Goal: Task Accomplishment & Management: Complete application form

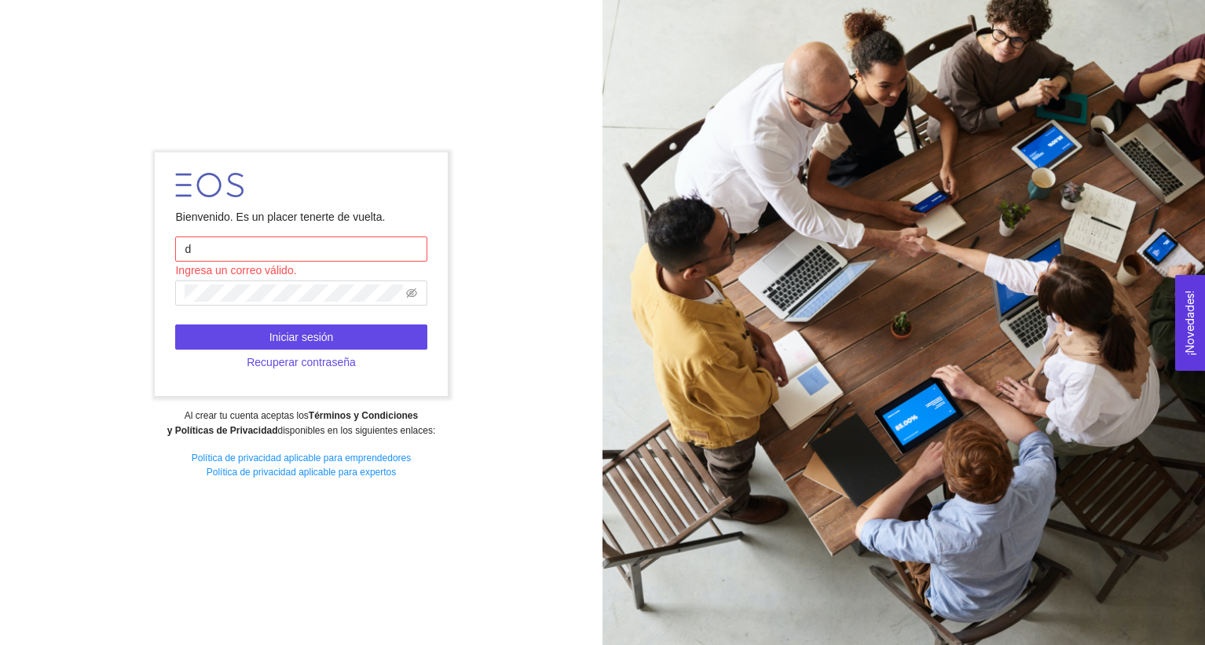
type input "[PERSON_NAME][EMAIL_ADDRESS][PERSON_NAME][DOMAIN_NAME]"
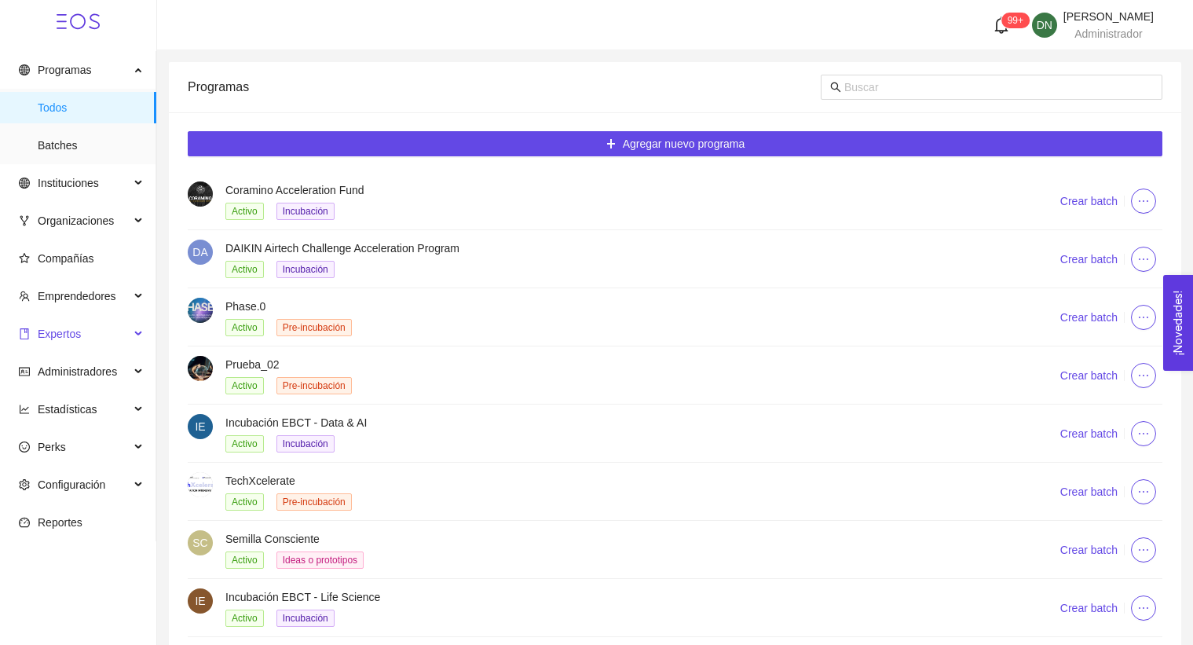
click at [80, 329] on span "Expertos" at bounding box center [59, 334] width 43 height 13
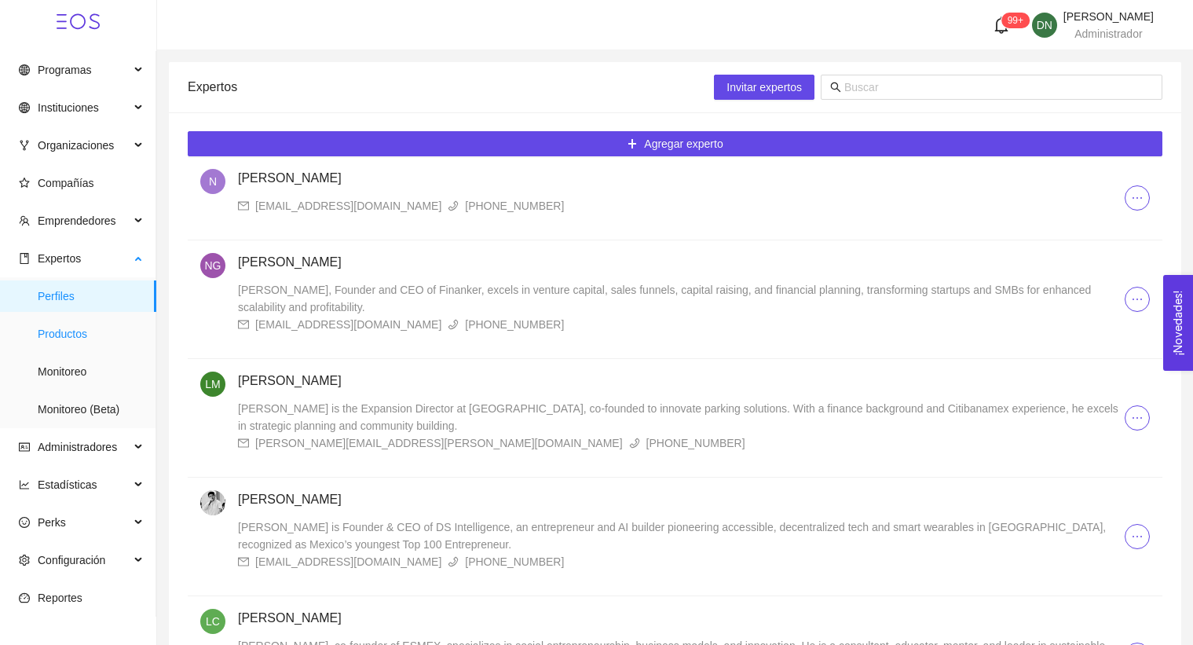
click at [96, 343] on span "Productos" at bounding box center [91, 333] width 106 height 31
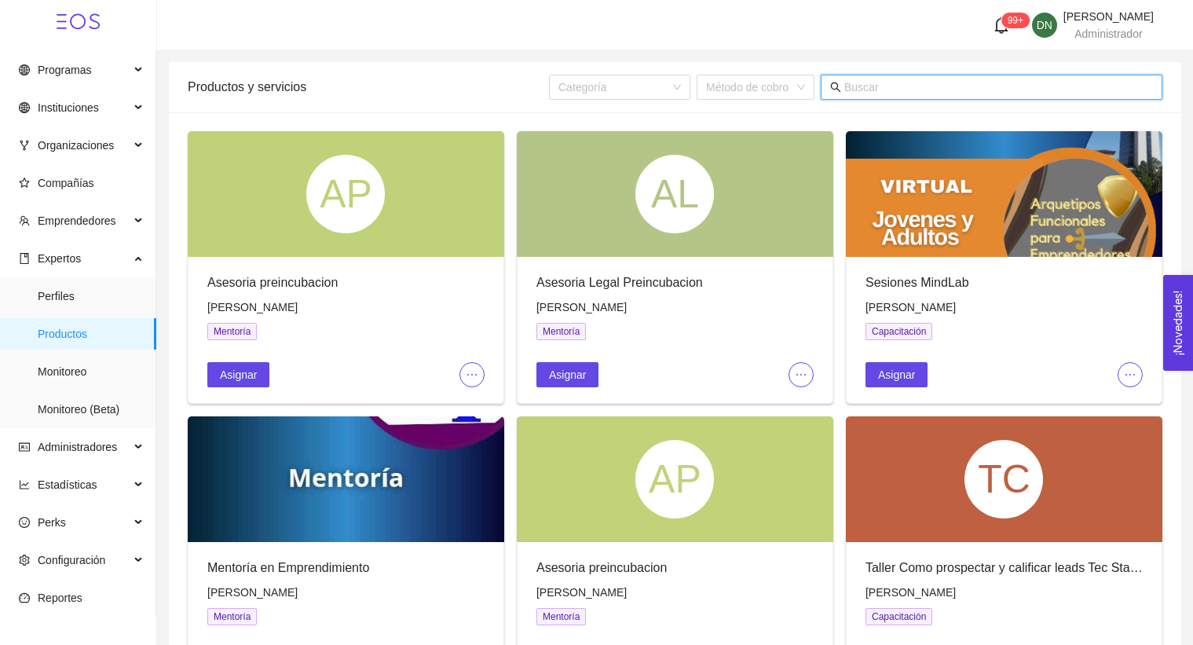
click at [902, 93] on input "text" at bounding box center [998, 87] width 309 height 17
type input "k"
click at [254, 372] on span "Asignar" at bounding box center [238, 374] width 37 height 17
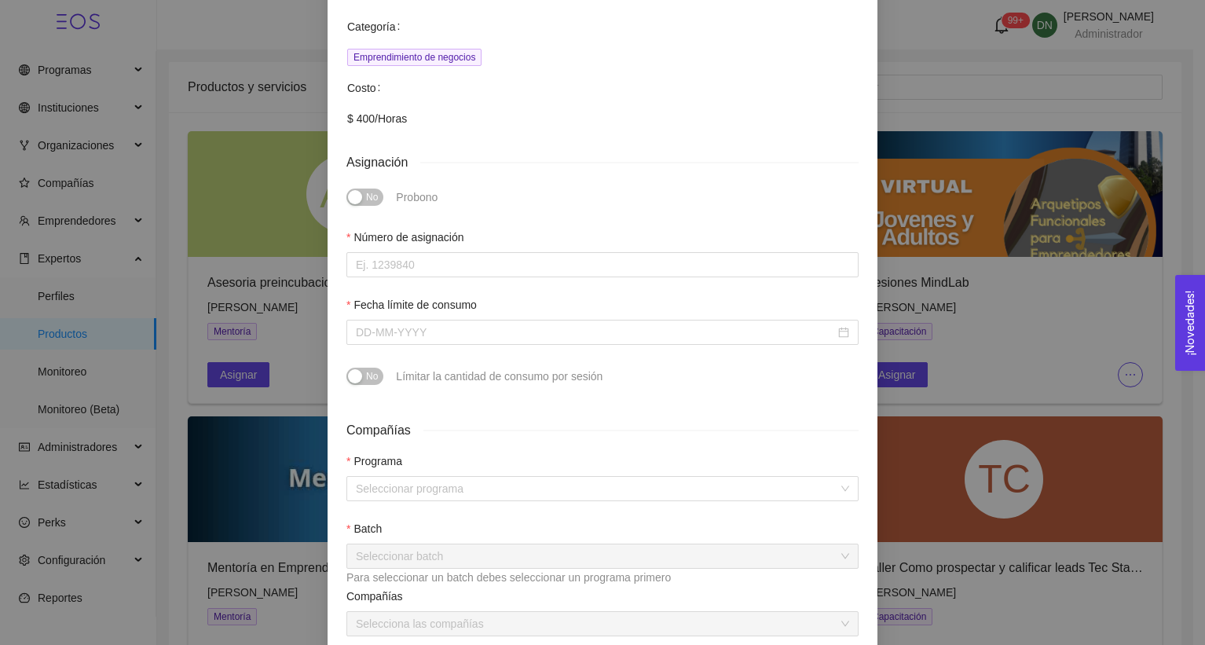
scroll to position [398, 0]
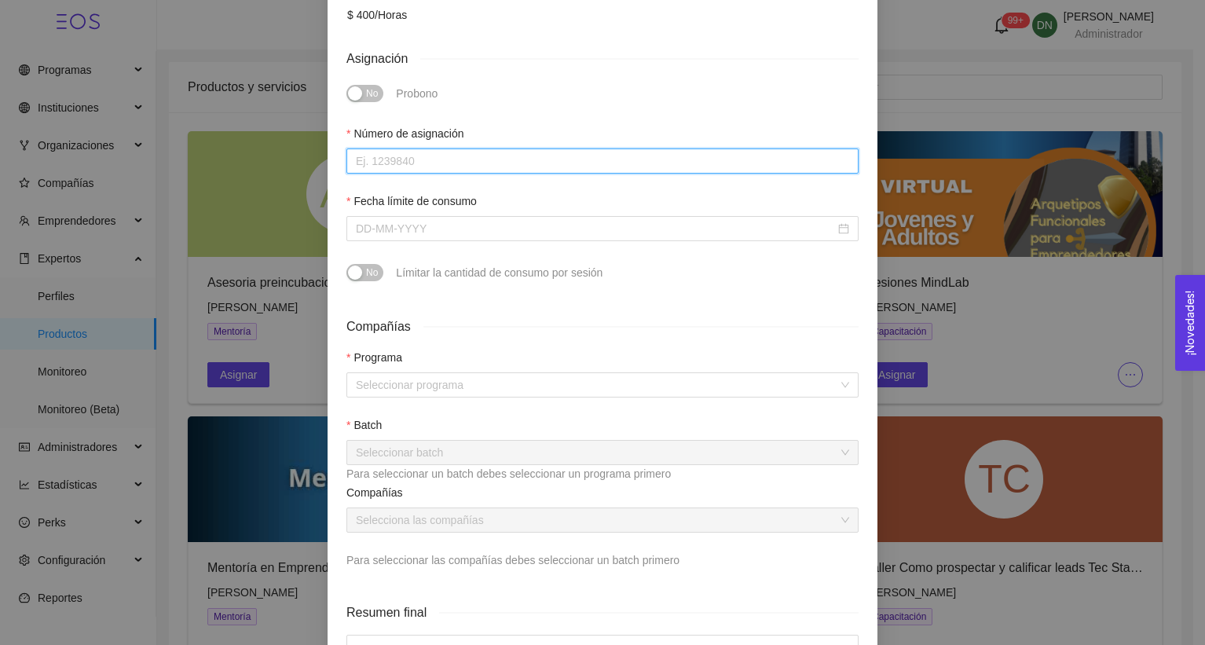
click at [387, 148] on input "Número de asignación" at bounding box center [602, 160] width 512 height 25
type input "2"
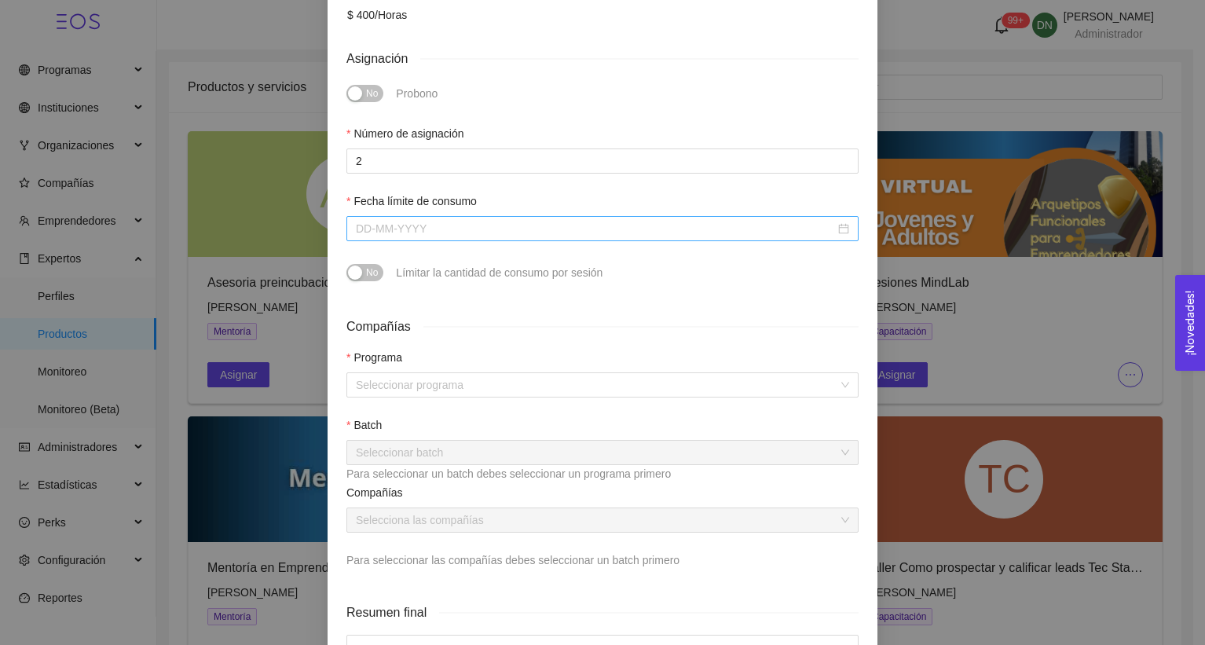
click at [423, 219] on div at bounding box center [602, 228] width 512 height 25
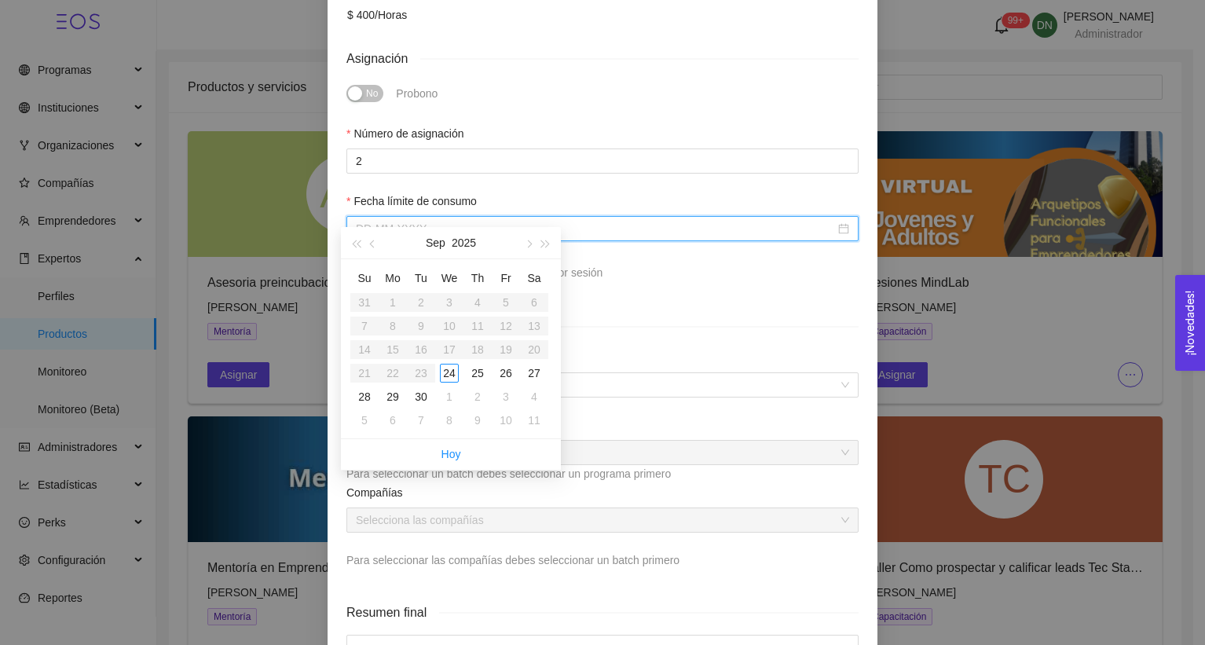
click at [422, 220] on input "Fecha límite de consumo" at bounding box center [595, 228] width 479 height 17
type input "[DATE]"
click at [528, 246] on span "button" at bounding box center [528, 244] width 8 height 8
type input "[DATE]"
click at [507, 394] on div "31" at bounding box center [505, 396] width 19 height 19
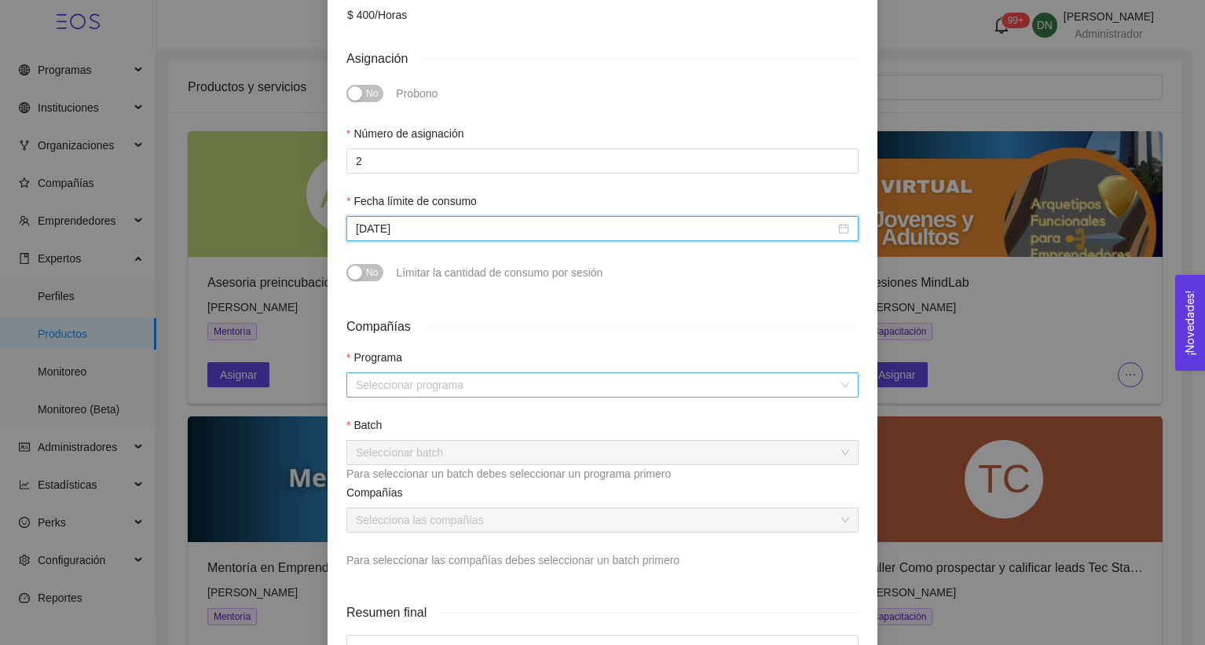
click at [392, 373] on input "search" at bounding box center [597, 385] width 482 height 24
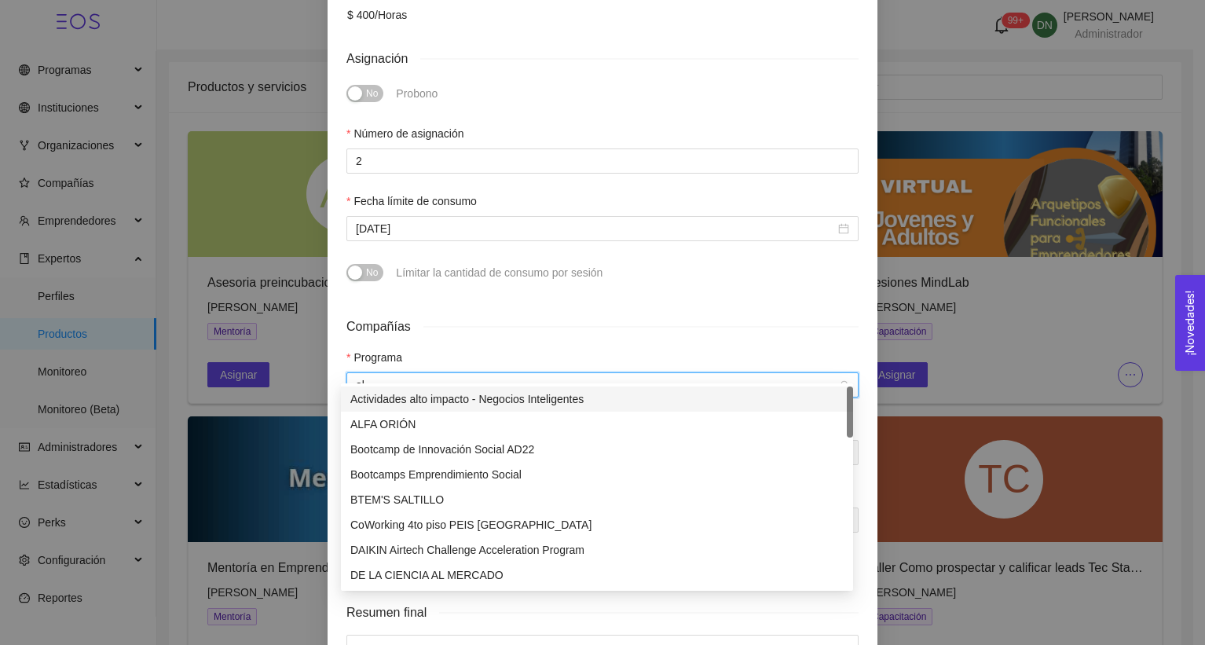
type input "a"
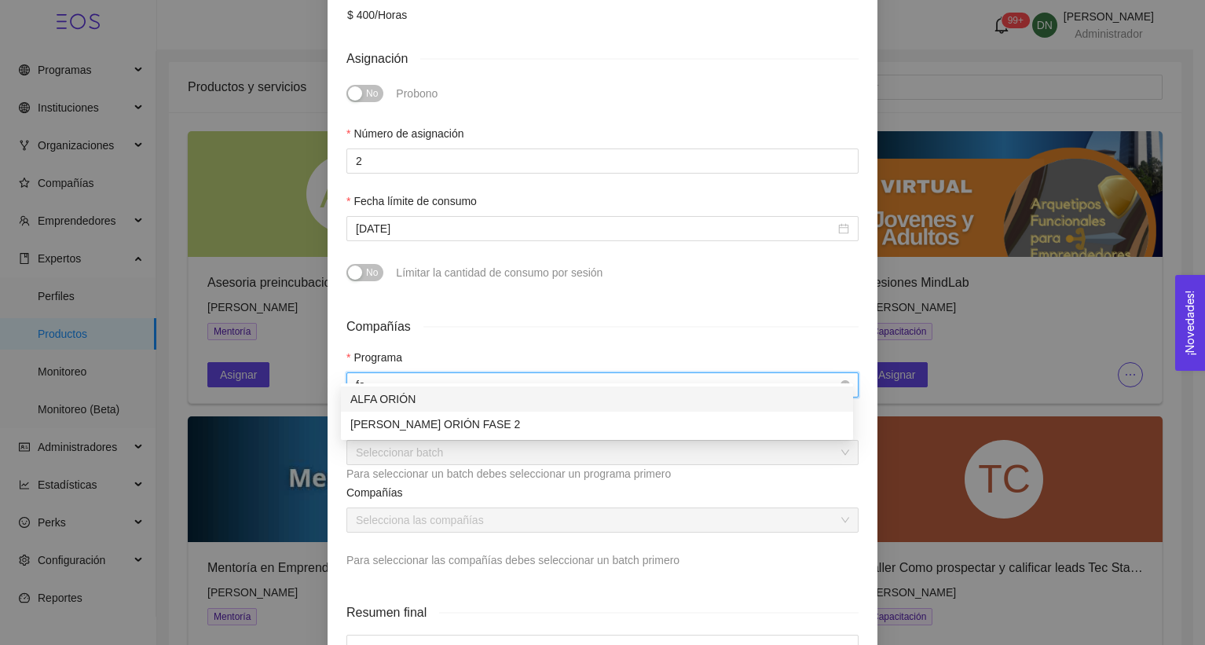
type input "f"
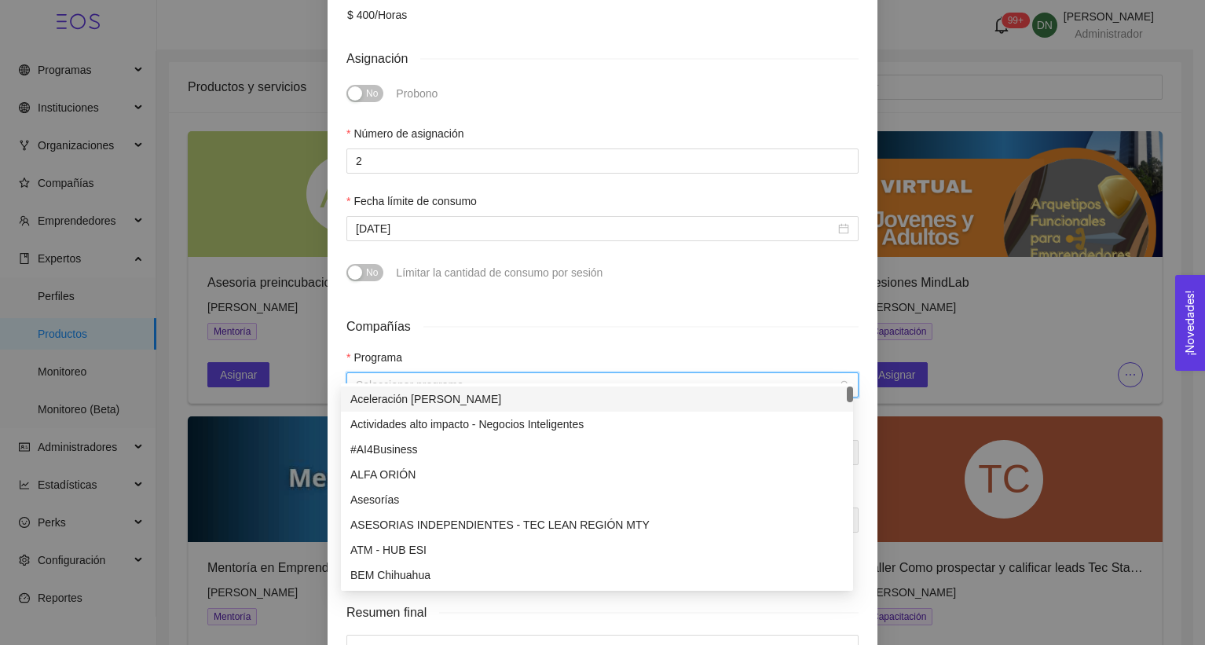
scroll to position [431, 0]
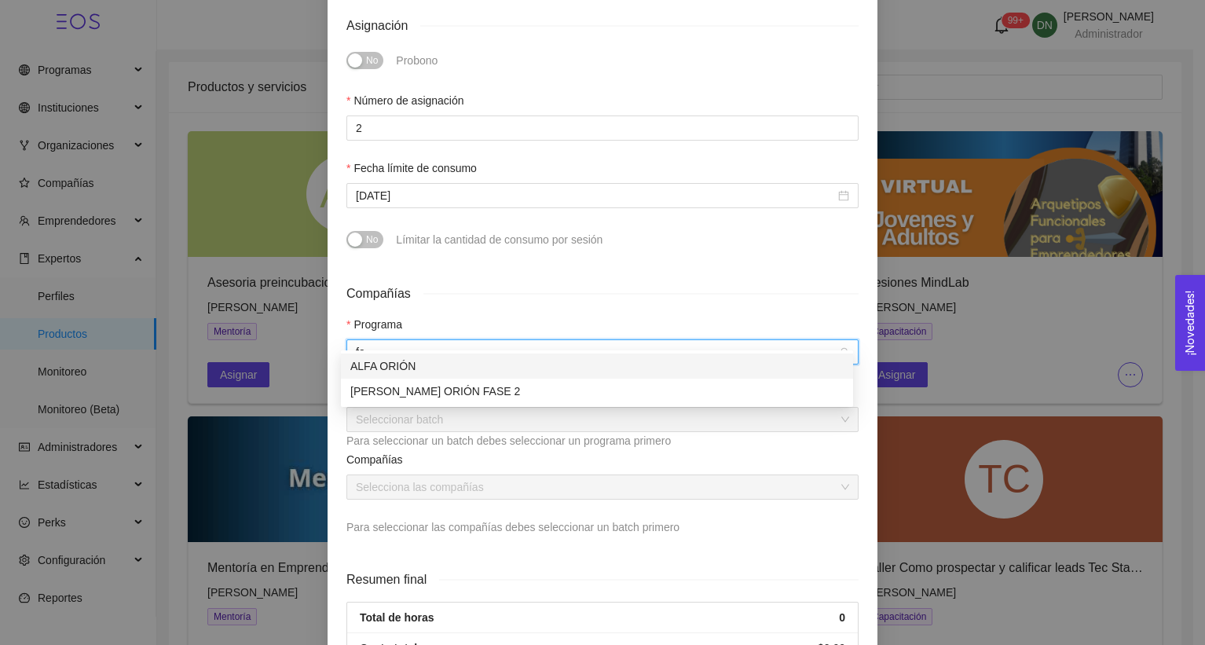
type input "f"
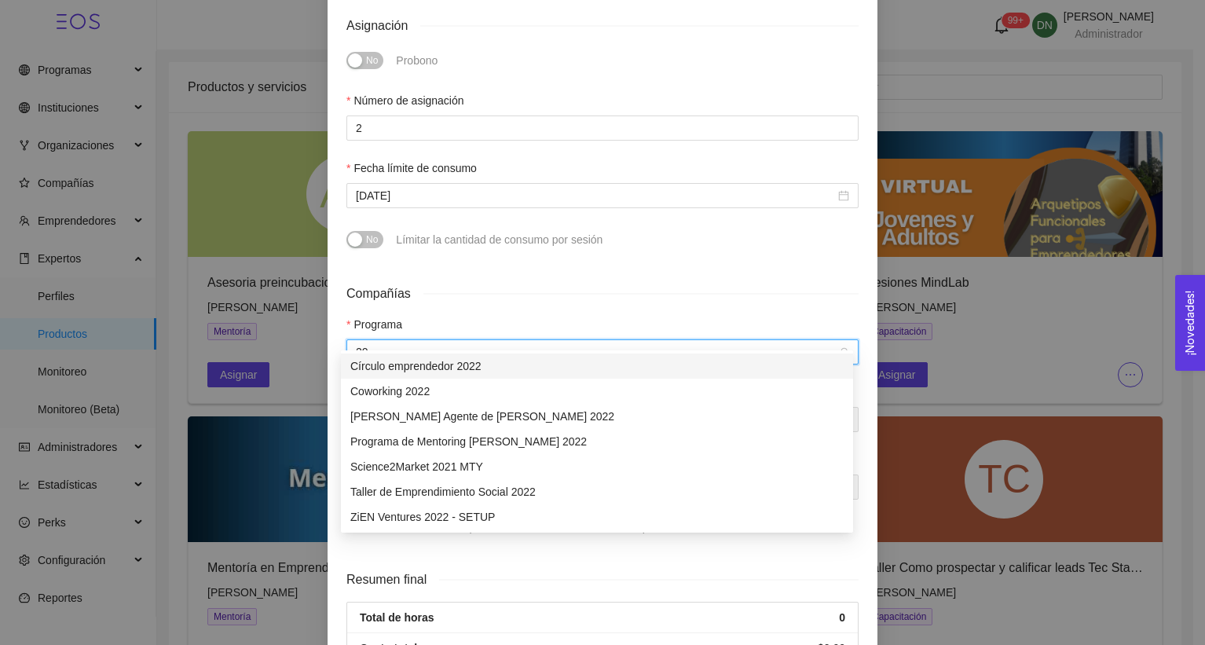
type input "2"
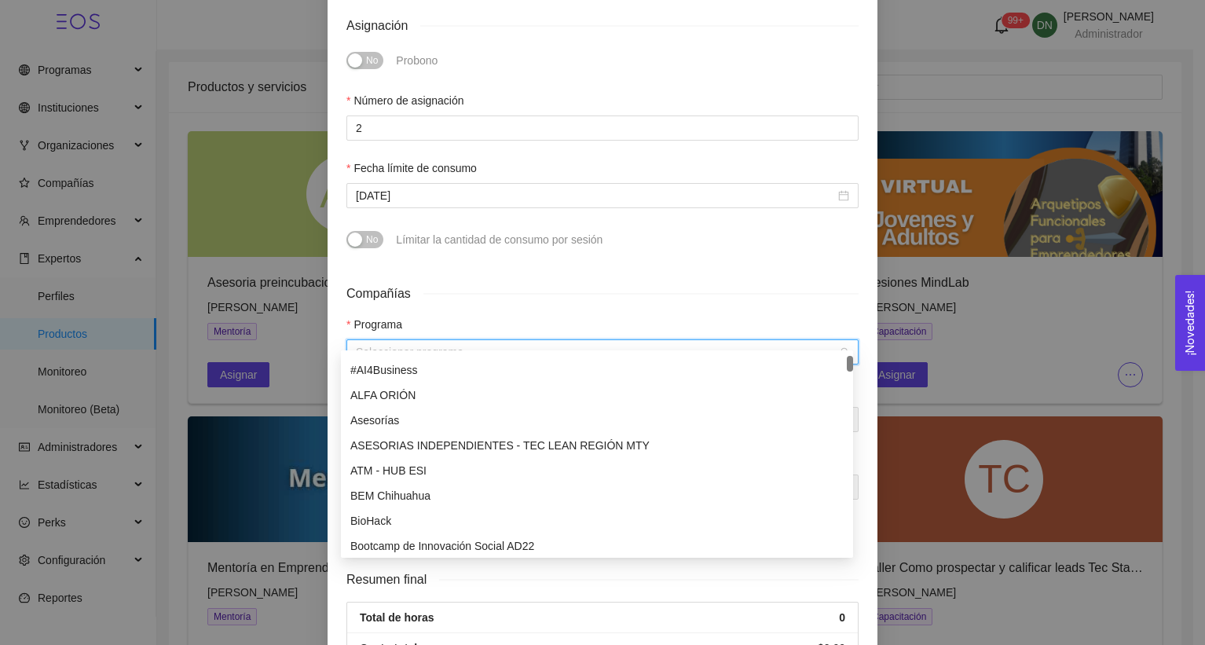
scroll to position [46, 0]
click at [551, 291] on div "Compañías" at bounding box center [602, 294] width 512 height 20
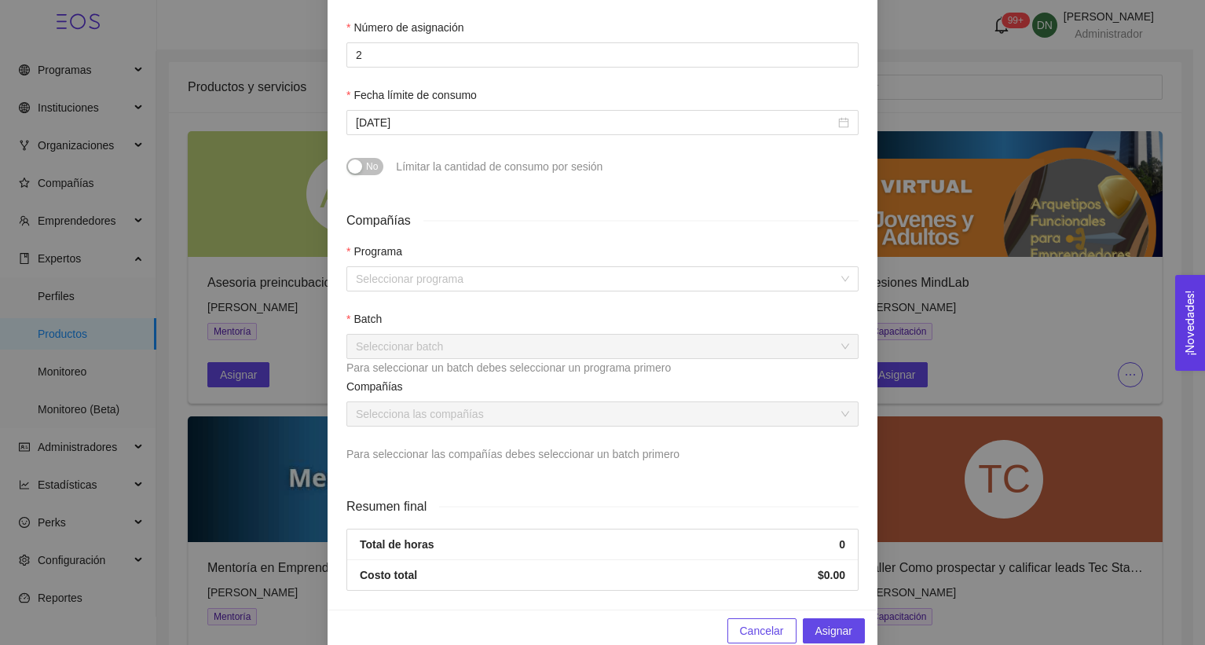
scroll to position [512, 0]
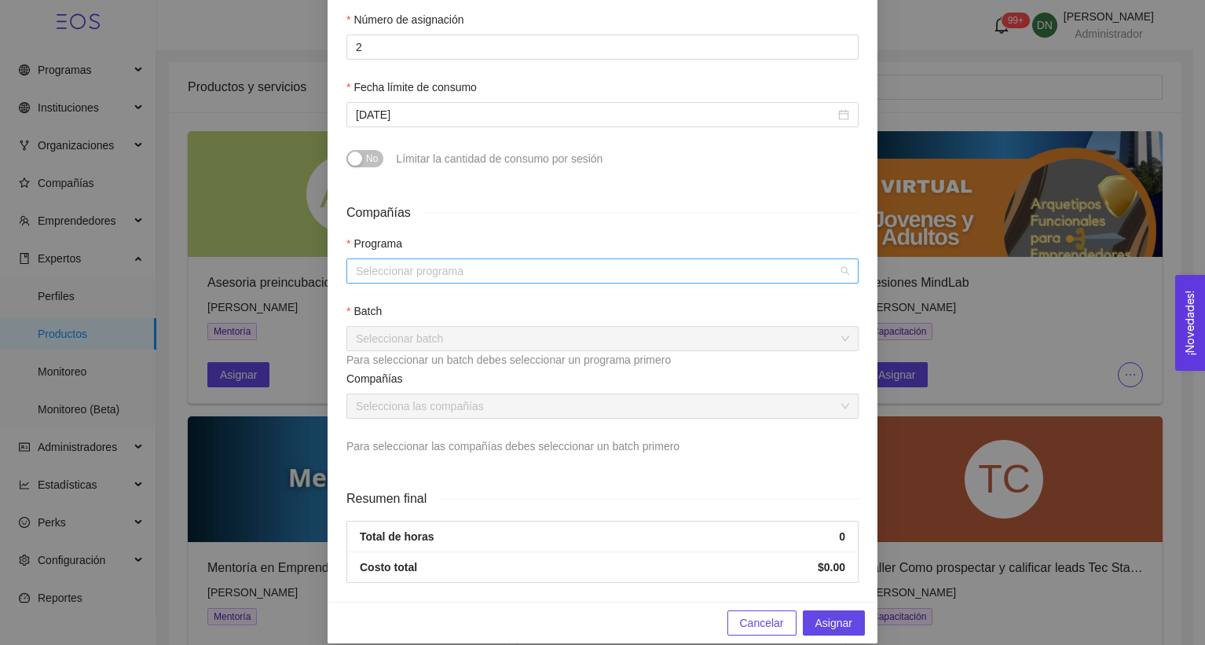
click at [488, 259] on input "search" at bounding box center [597, 271] width 482 height 24
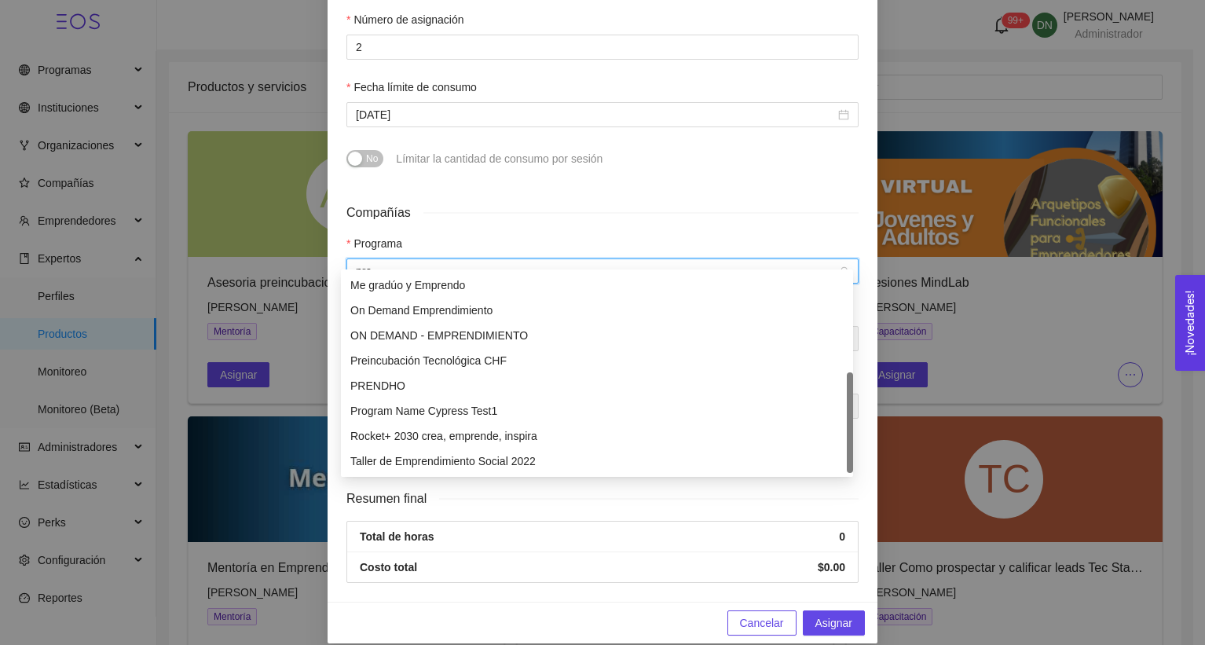
scroll to position [0, 0]
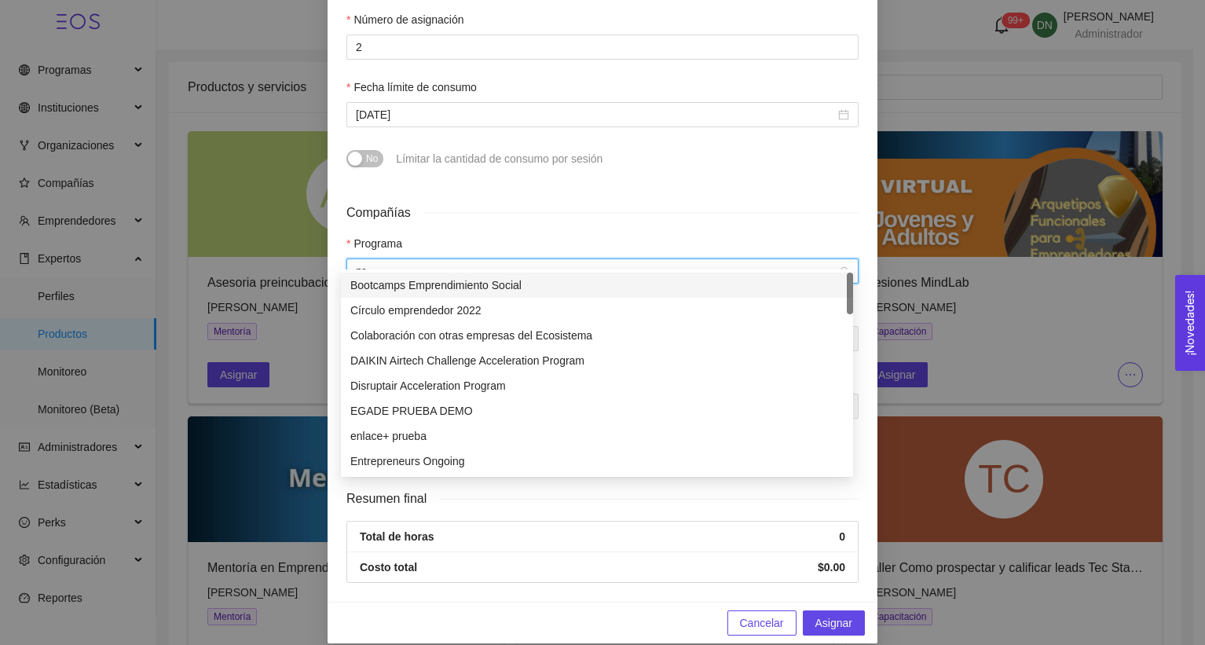
type input "p"
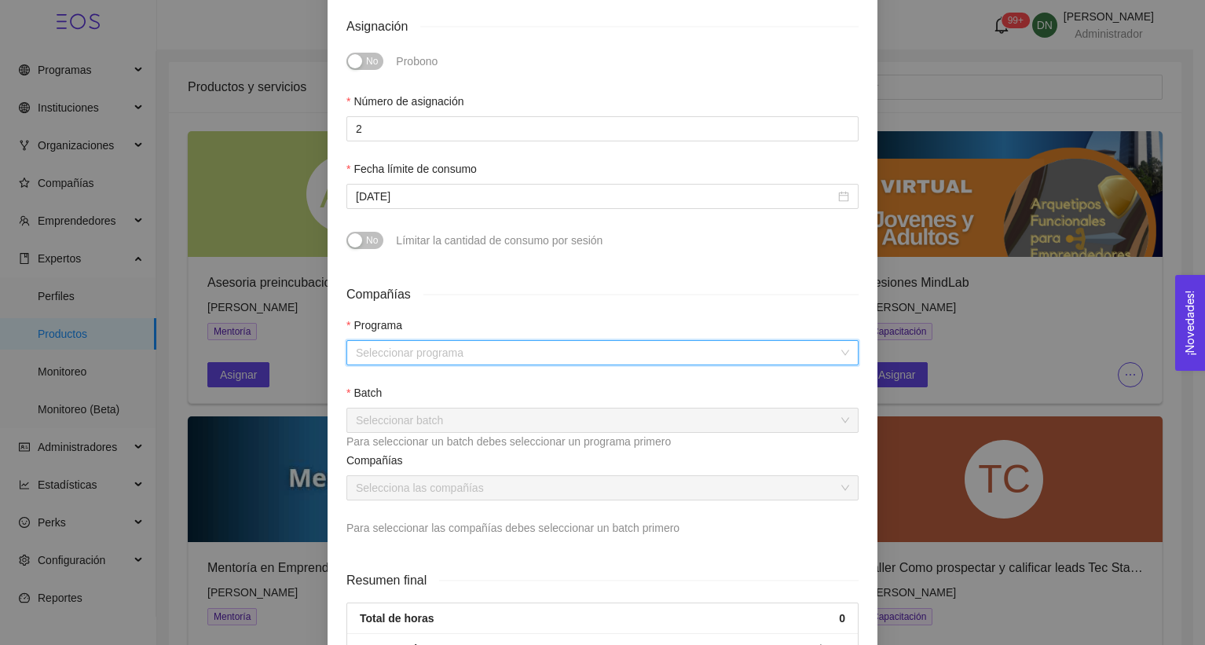
click at [929, 53] on div "Asignación de mentoría Asesoria preincubacion Experto: [PERSON_NAME] Teléfono C…" at bounding box center [602, 322] width 1205 height 645
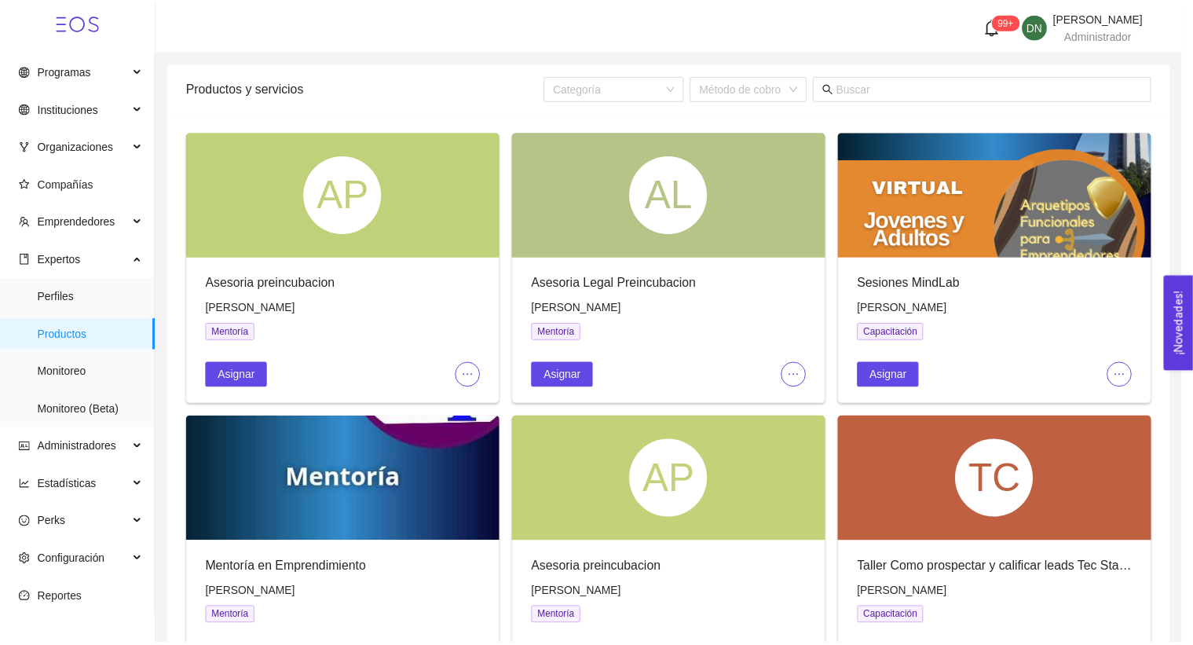
scroll to position [415, 0]
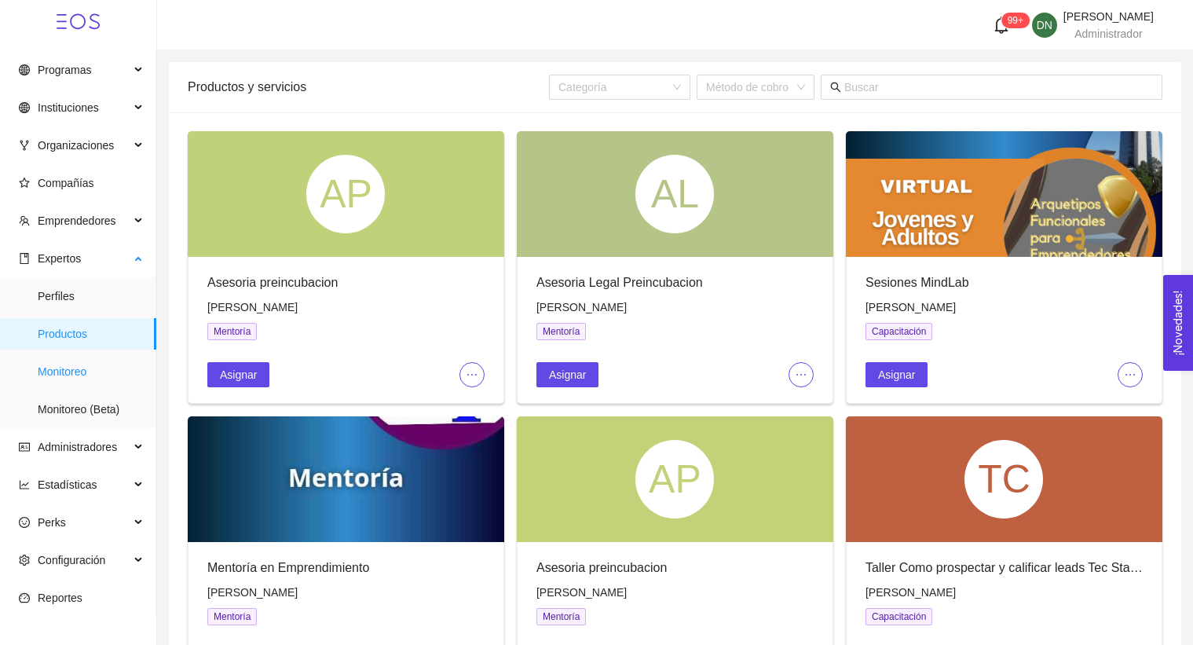
click at [95, 373] on span "Monitoreo" at bounding box center [91, 371] width 106 height 31
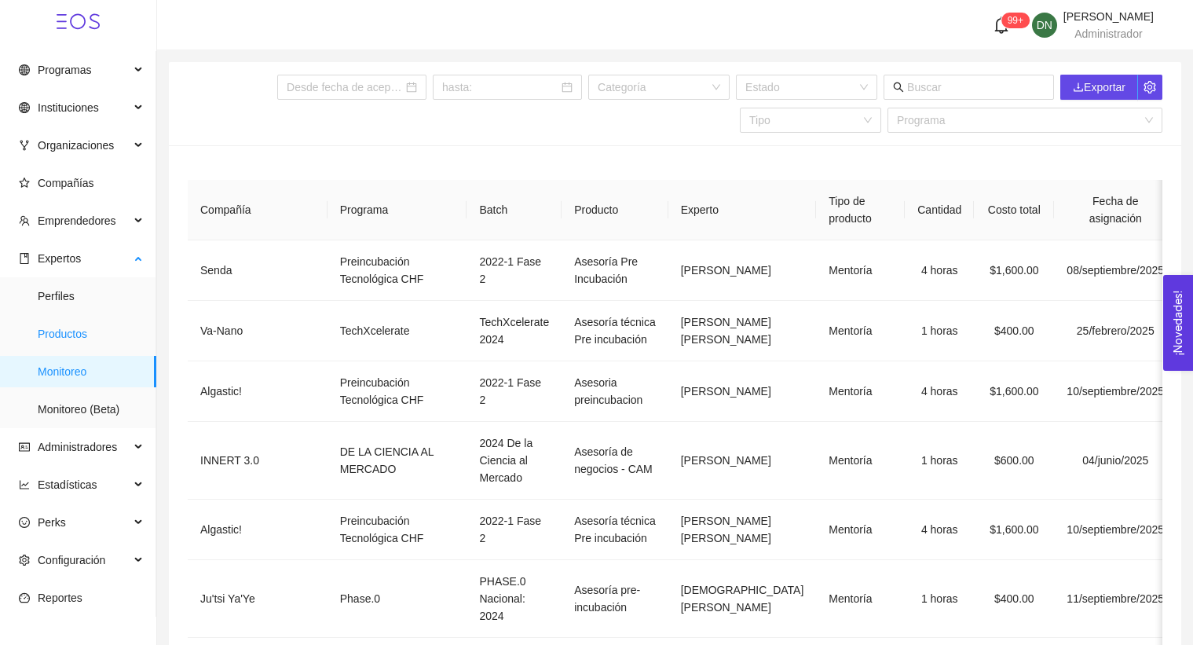
click at [92, 345] on span "Productos" at bounding box center [91, 333] width 106 height 31
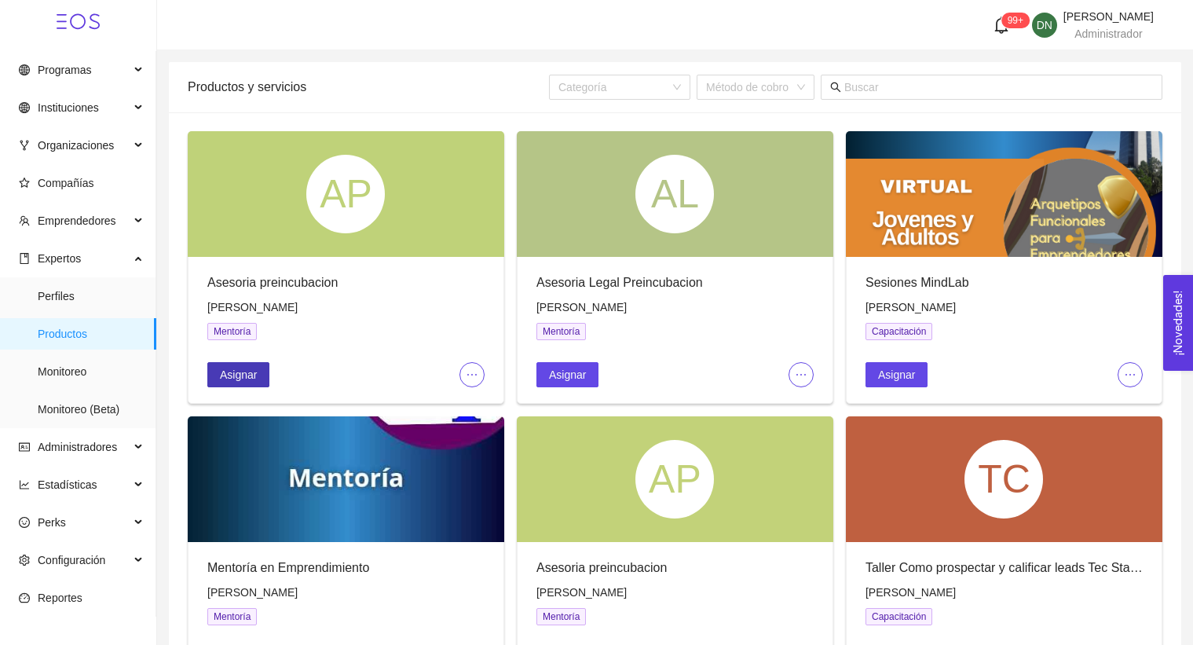
click at [257, 378] on span "Asignar" at bounding box center [238, 374] width 37 height 17
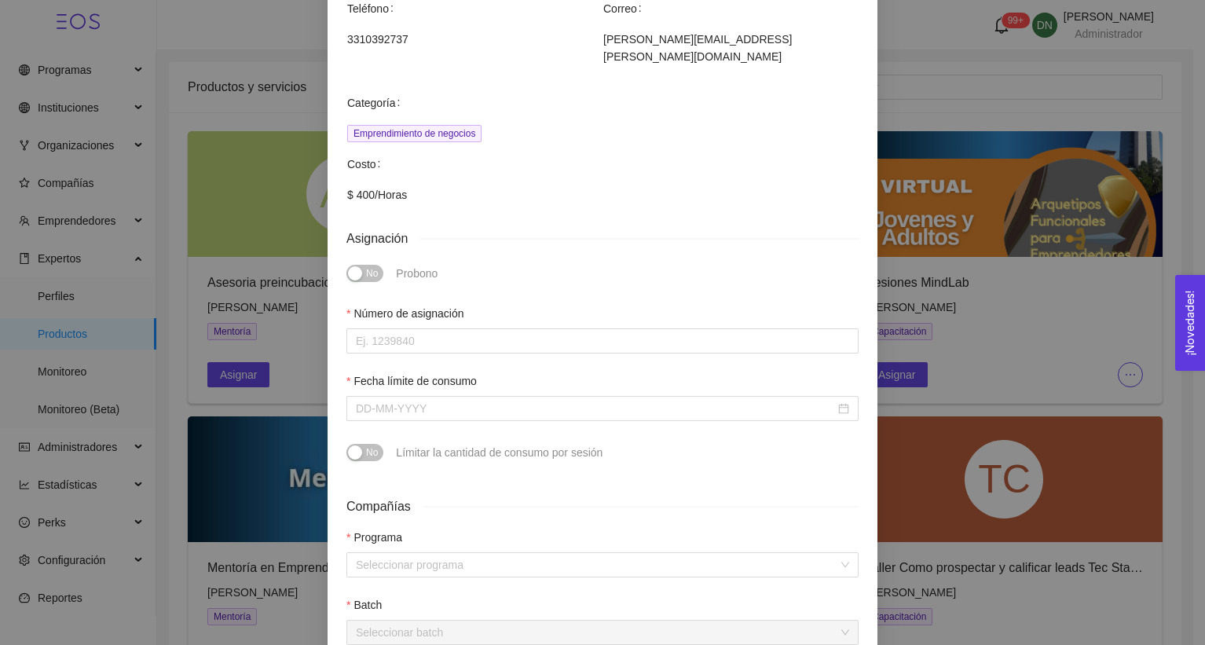
scroll to position [232, 0]
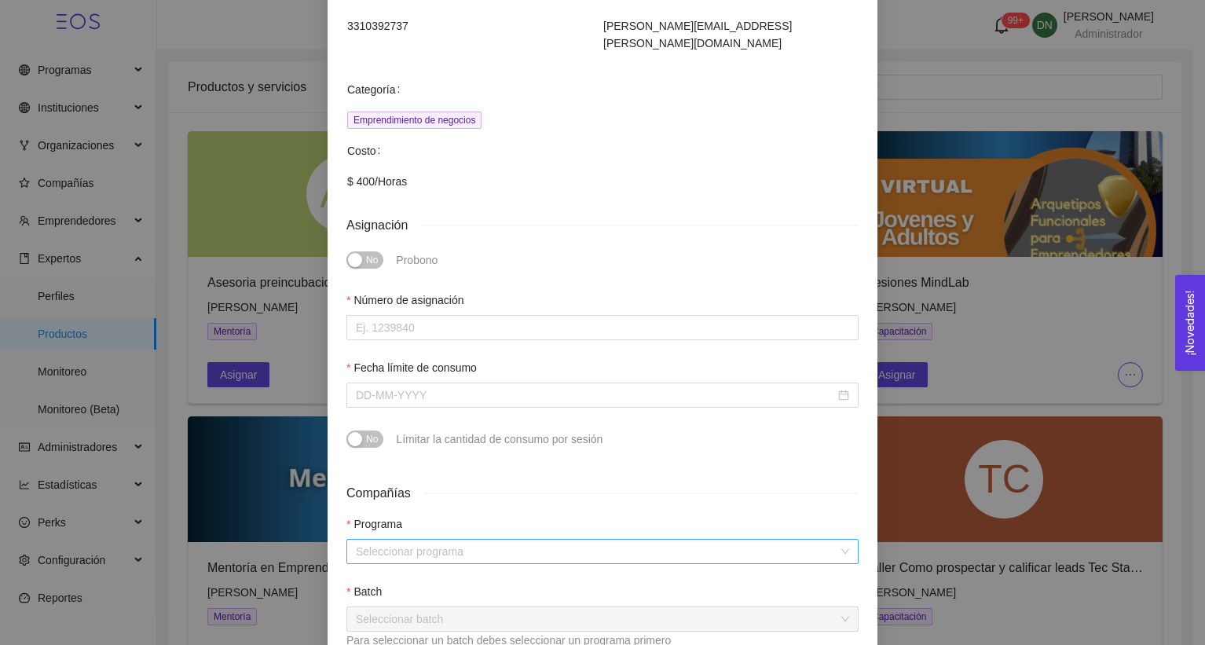
click at [459, 540] on input "search" at bounding box center [597, 552] width 482 height 24
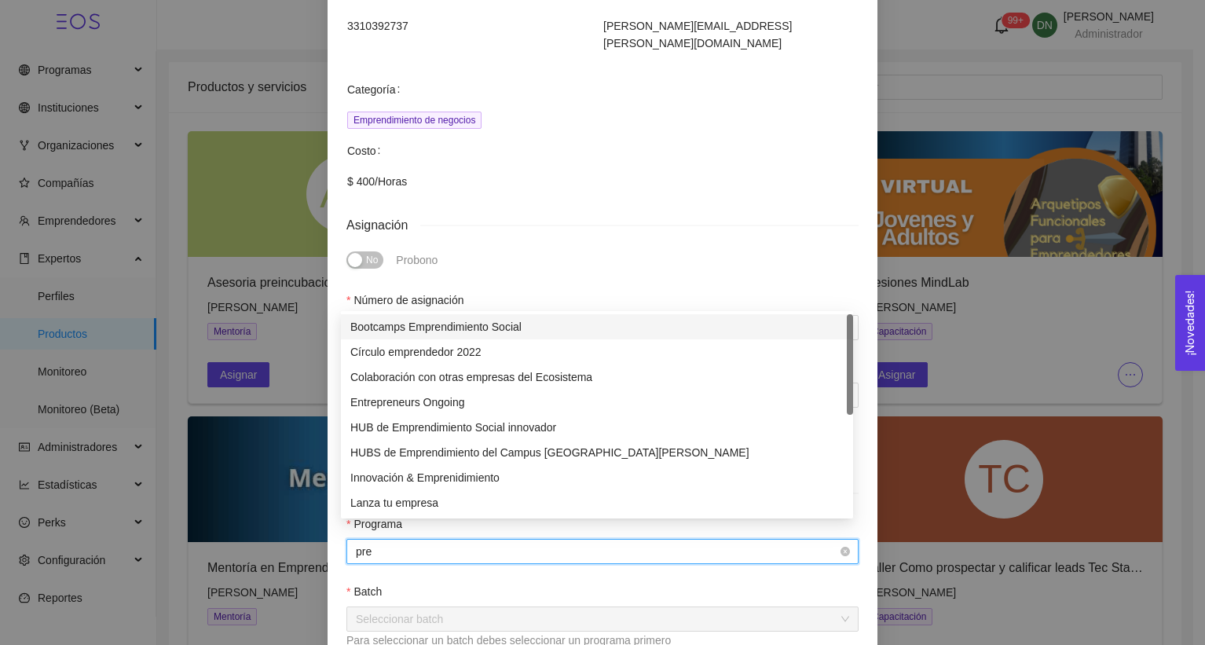
type input "prei"
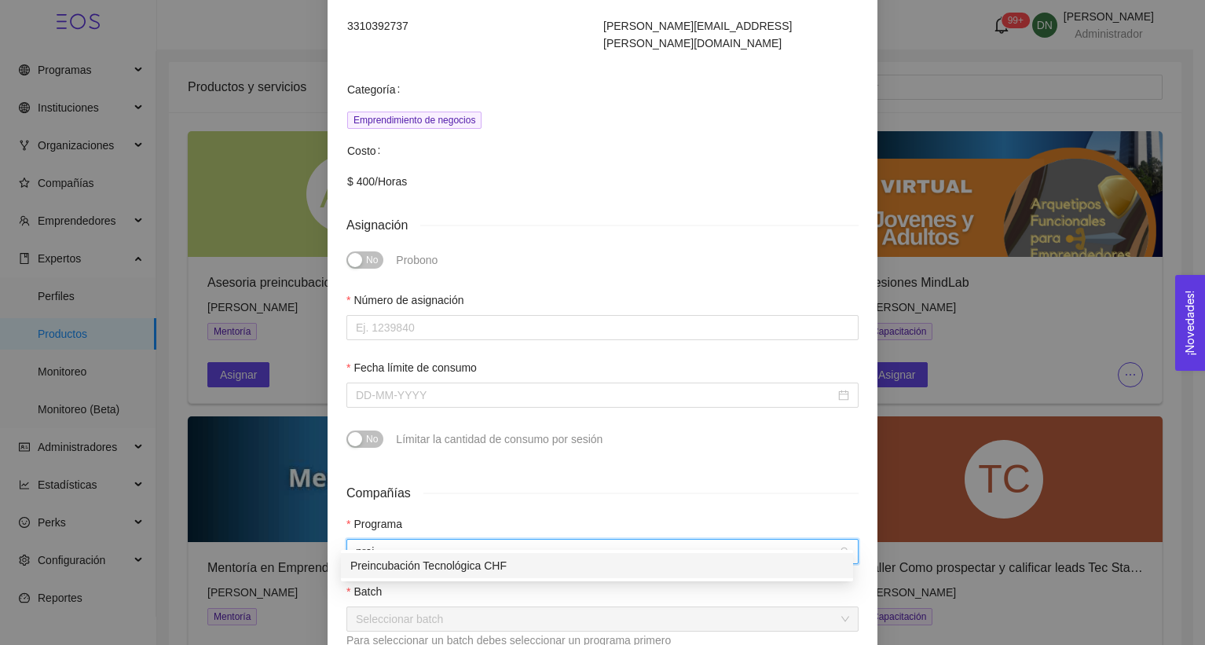
click at [495, 562] on div "Preincubación Tecnológica CHF" at bounding box center [596, 565] width 493 height 17
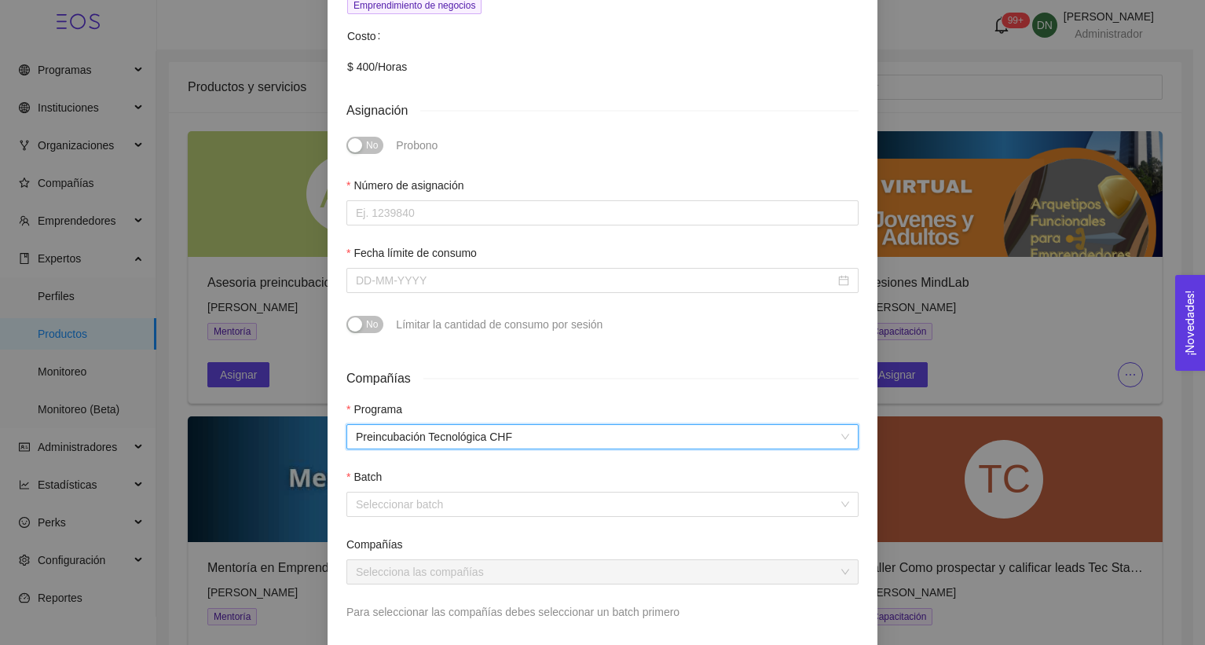
scroll to position [354, 0]
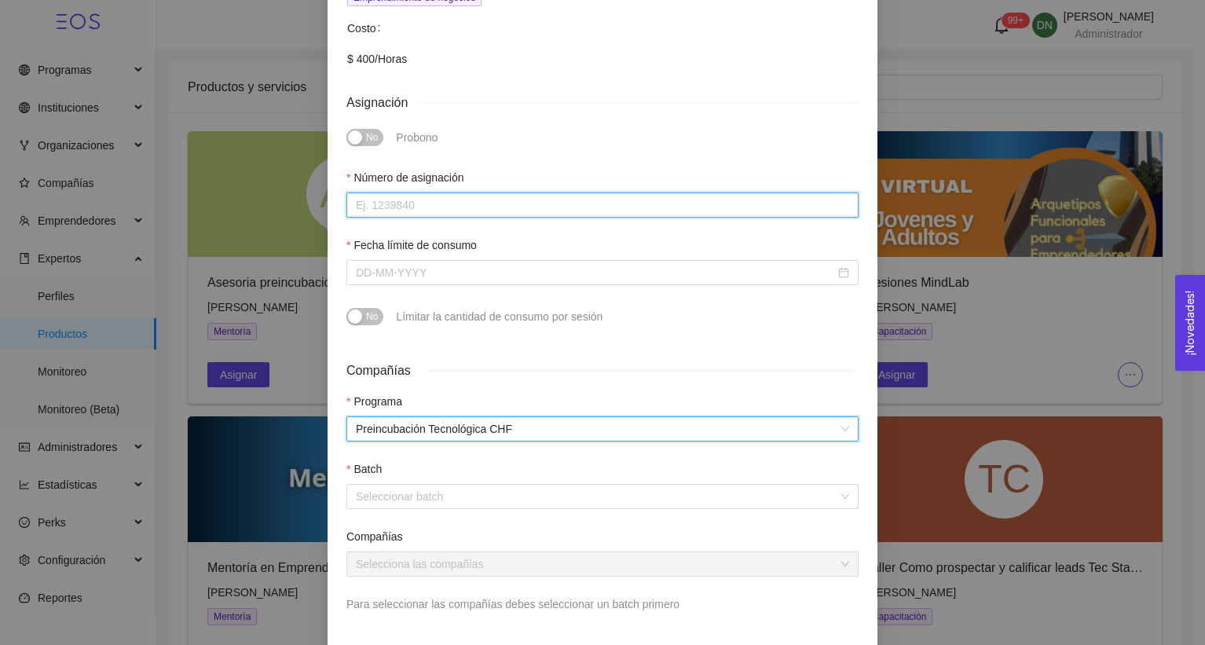
click at [437, 192] on input "Número de asignación" at bounding box center [602, 204] width 512 height 25
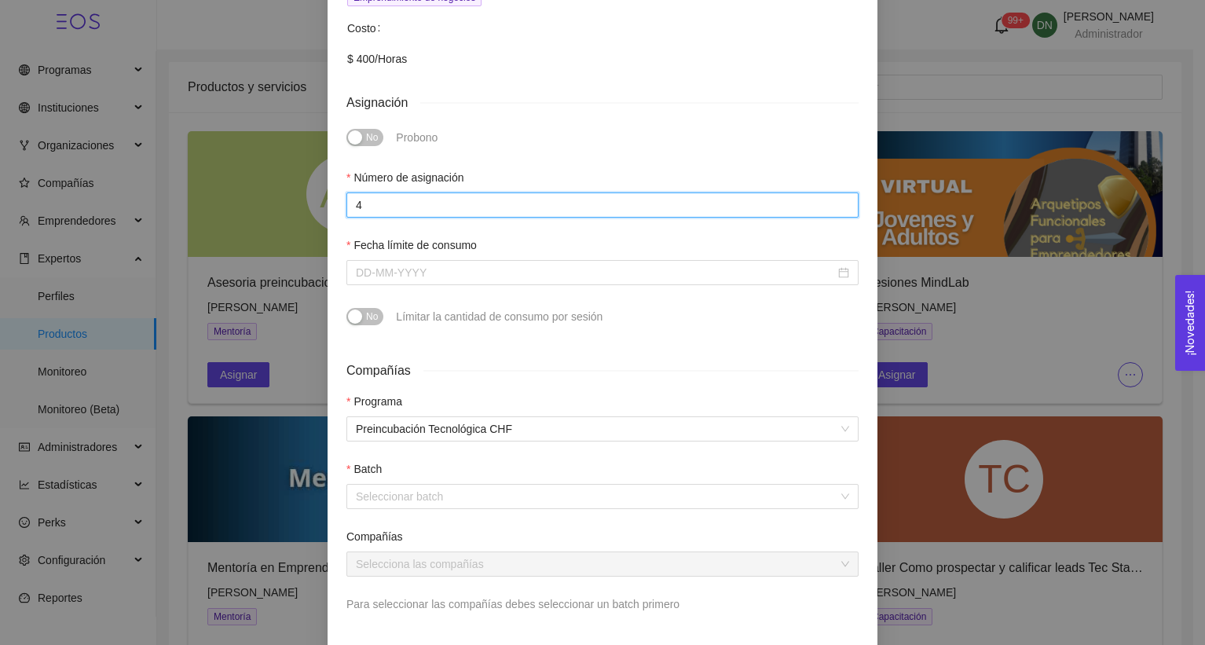
type input "4"
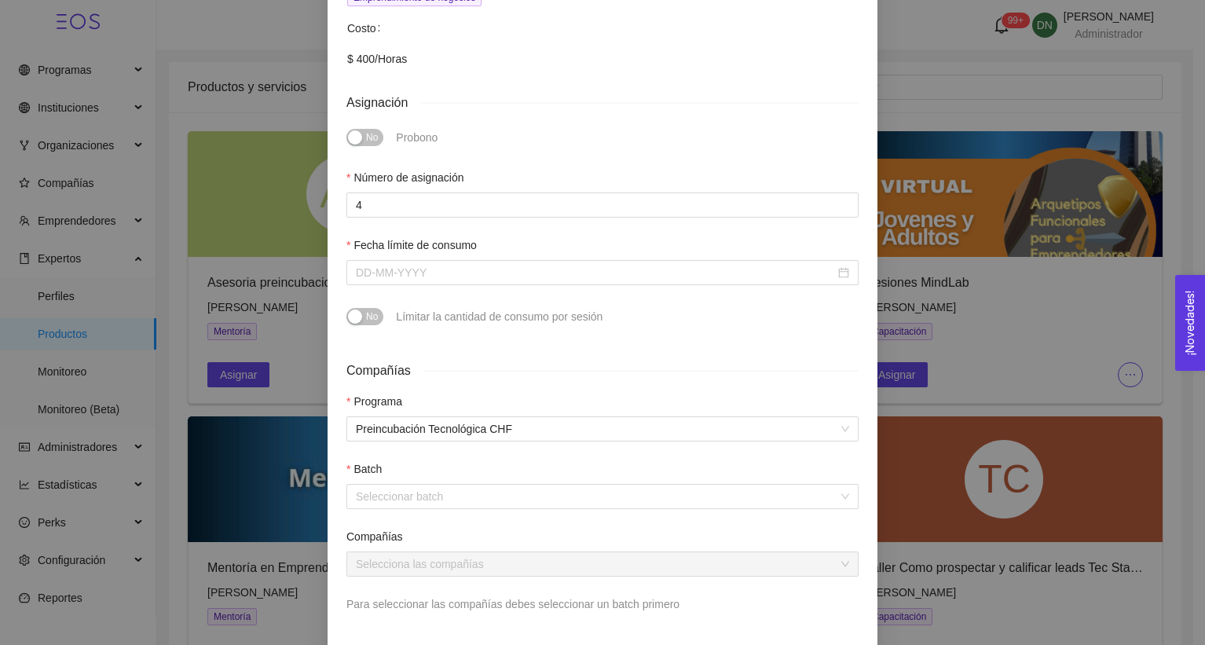
click at [414, 236] on label "Fecha límite de consumo" at bounding box center [411, 244] width 130 height 17
click at [414, 264] on input "Fecha límite de consumo" at bounding box center [595, 272] width 479 height 17
click at [414, 260] on div at bounding box center [602, 272] width 512 height 25
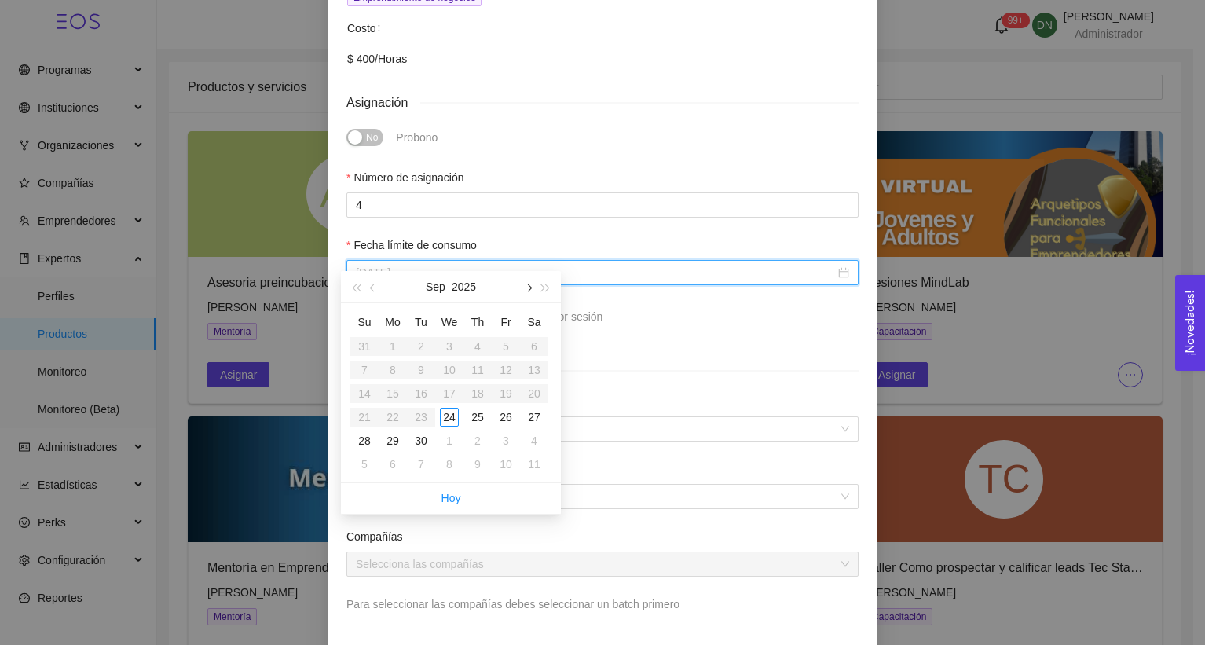
type input "[DATE]"
click at [532, 291] on button "button" at bounding box center [527, 286] width 17 height 31
type input "[DATE]"
click at [514, 432] on div "31" at bounding box center [505, 440] width 19 height 19
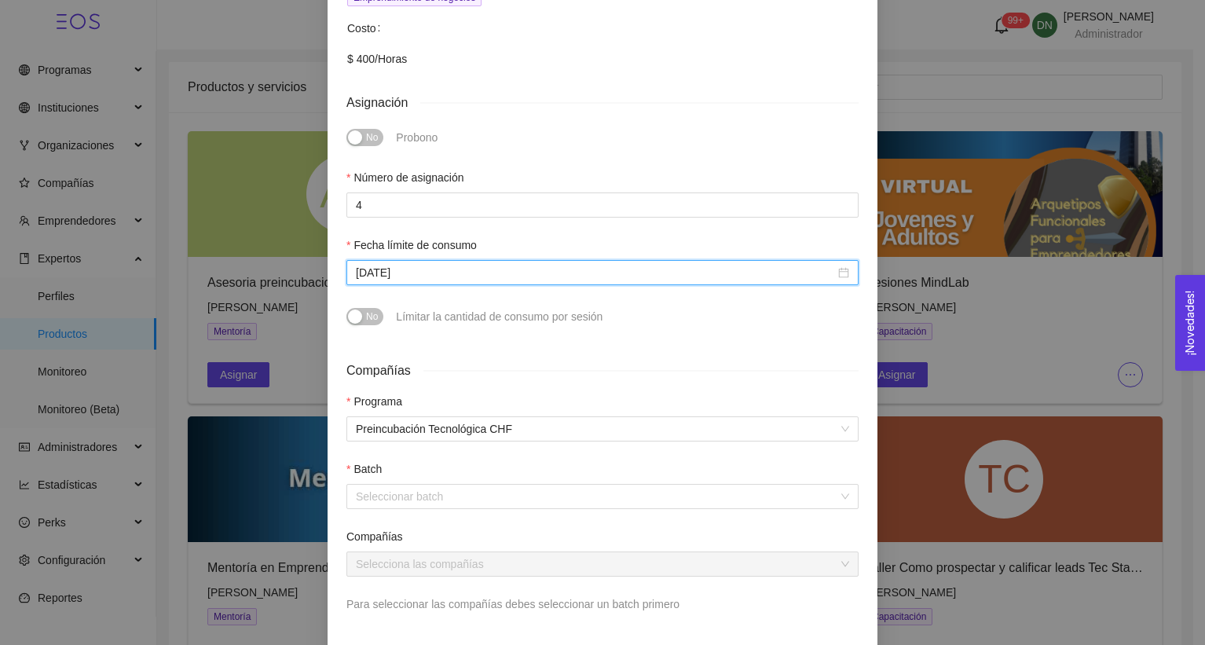
scroll to position [448, 0]
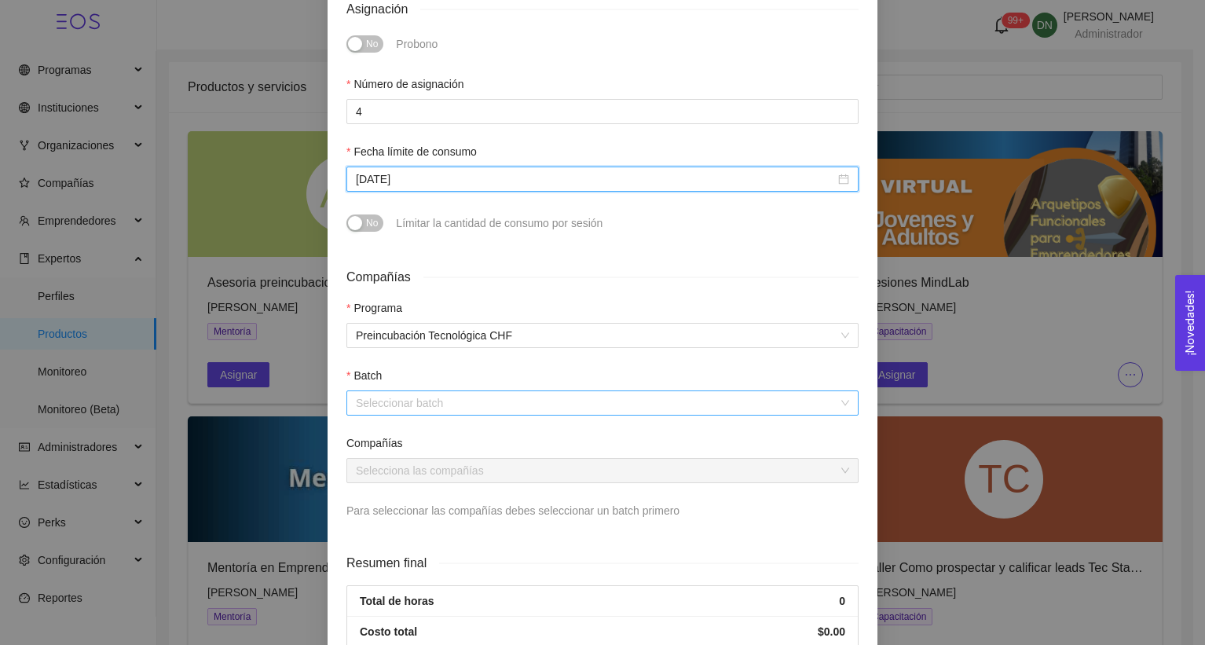
click at [422, 391] on input "search" at bounding box center [597, 403] width 482 height 24
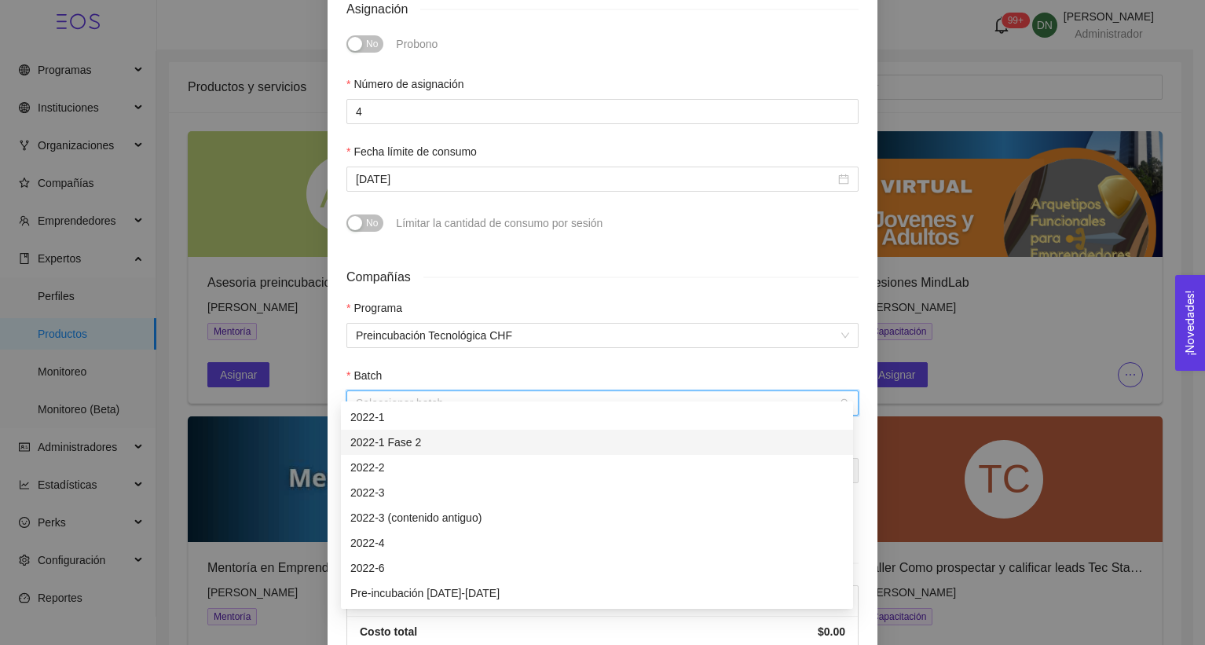
click at [420, 445] on div "2022-1 Fase 2" at bounding box center [596, 442] width 493 height 17
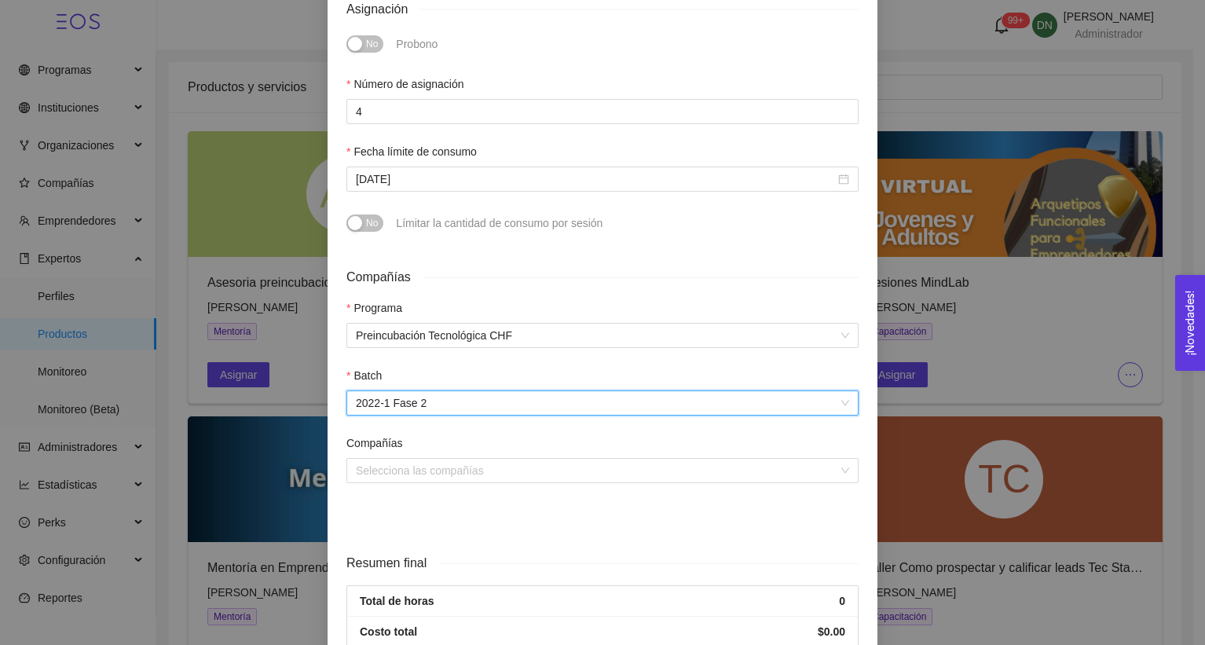
scroll to position [512, 0]
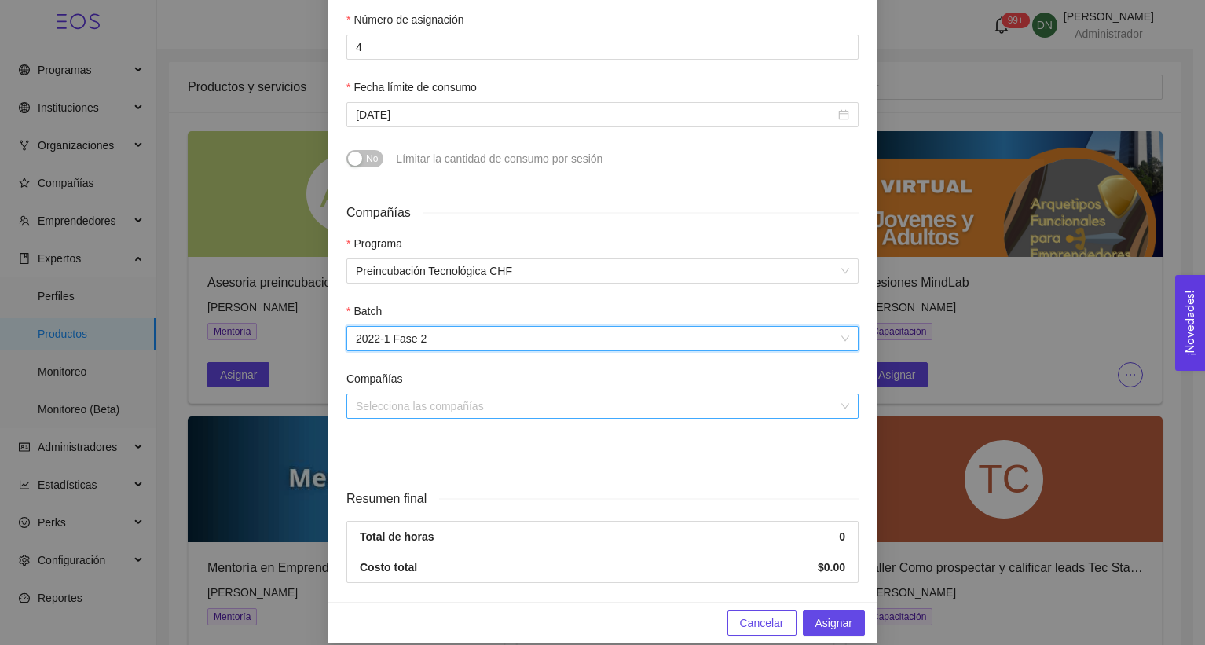
click at [411, 394] on input "search" at bounding box center [597, 406] width 482 height 24
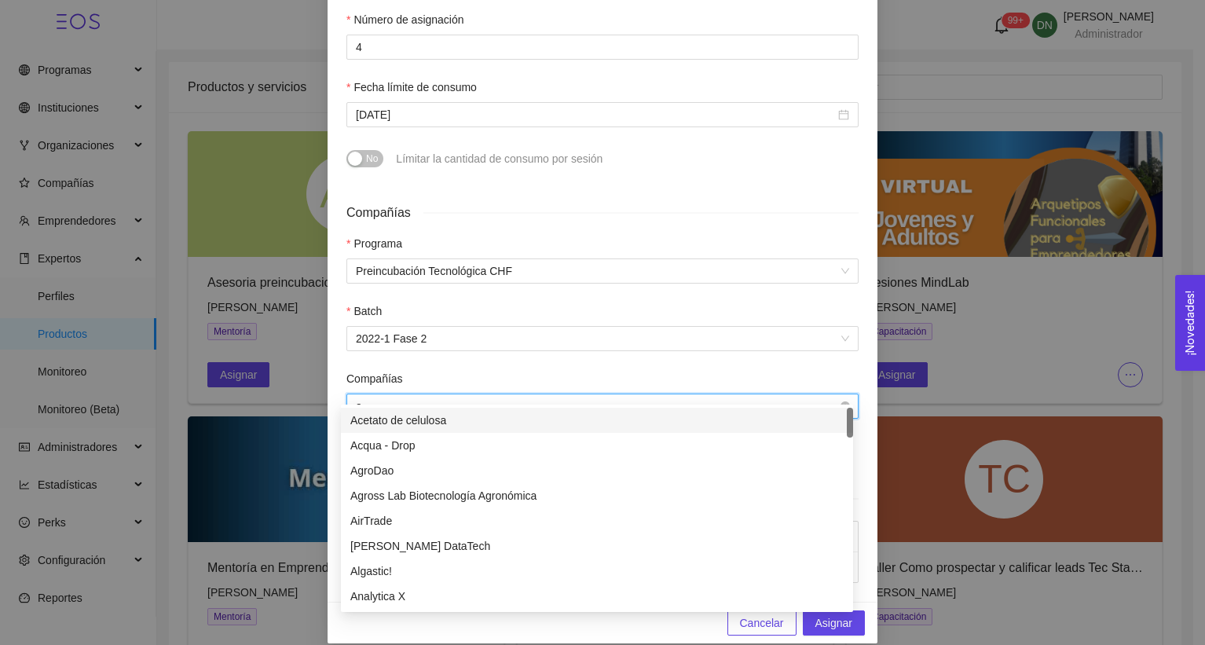
type input "al"
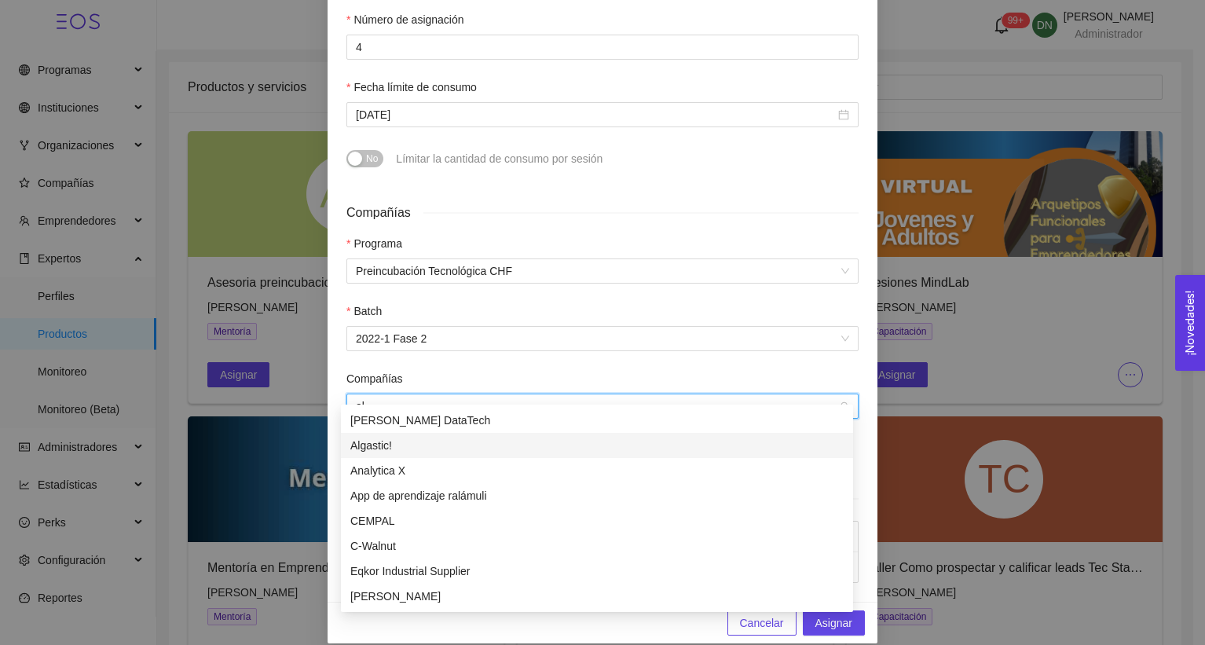
click at [391, 452] on div "Algastic!" at bounding box center [596, 445] width 493 height 17
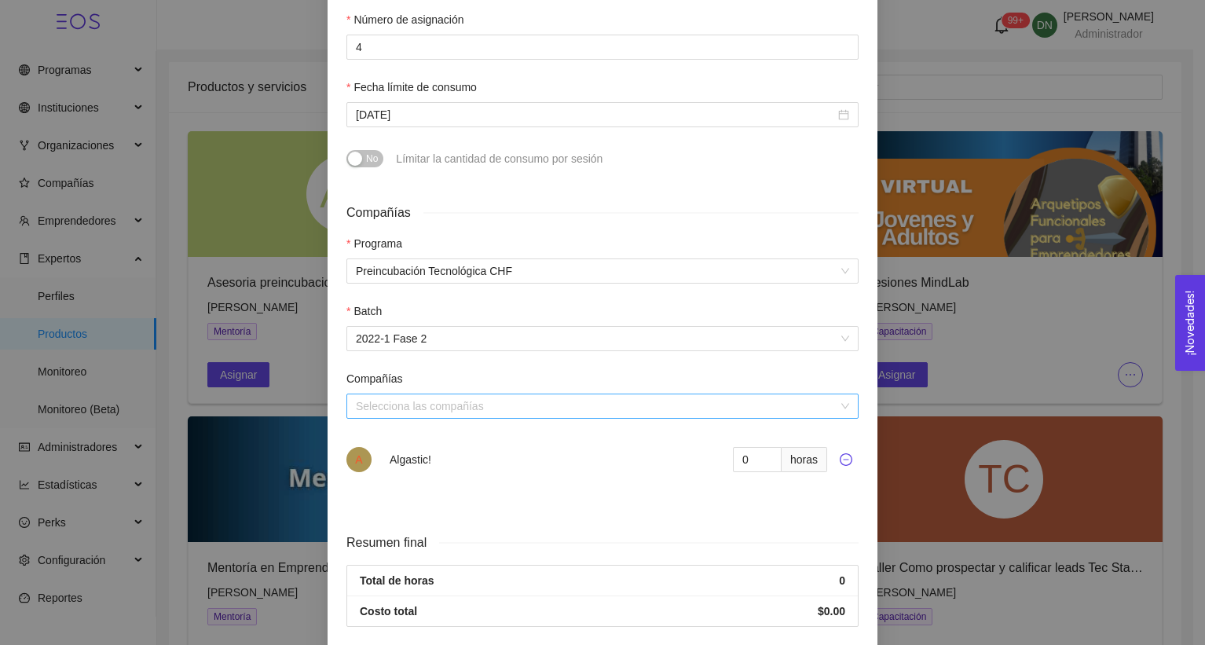
scroll to position [556, 0]
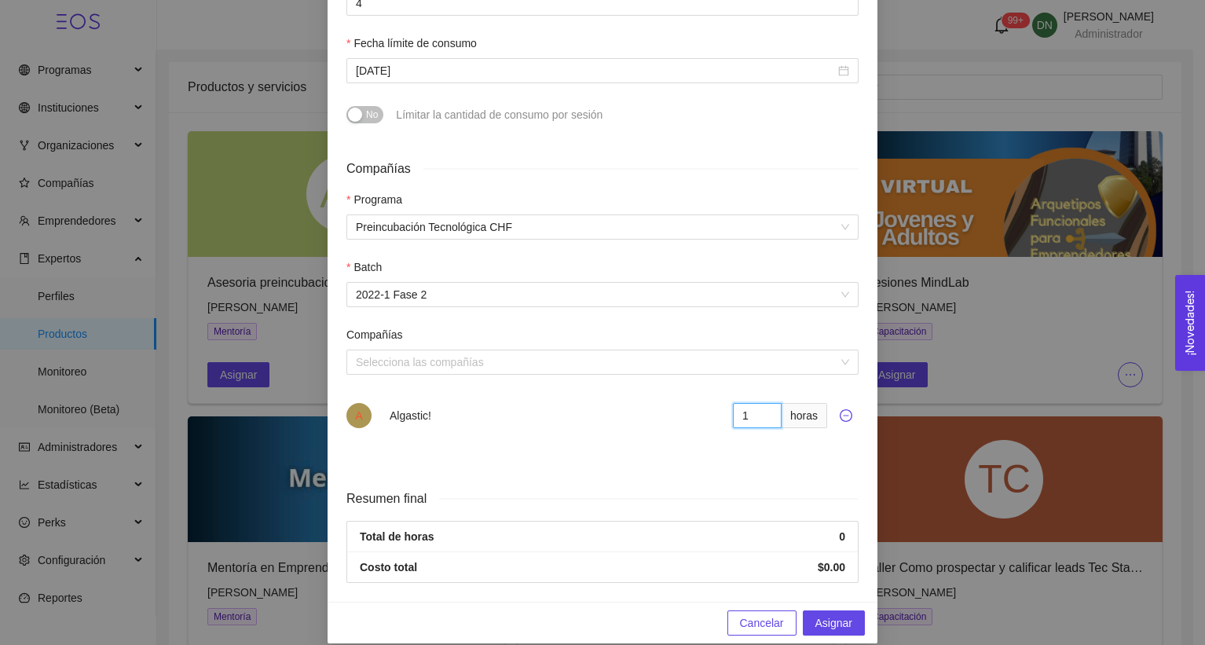
click at [763, 403] on input "1" at bounding box center [757, 415] width 49 height 25
click at [763, 403] on input "2" at bounding box center [757, 415] width 49 height 25
click at [763, 403] on input "3" at bounding box center [757, 415] width 49 height 25
click at [763, 403] on input "4" at bounding box center [757, 415] width 49 height 25
click at [759, 403] on input "3" at bounding box center [757, 415] width 49 height 25
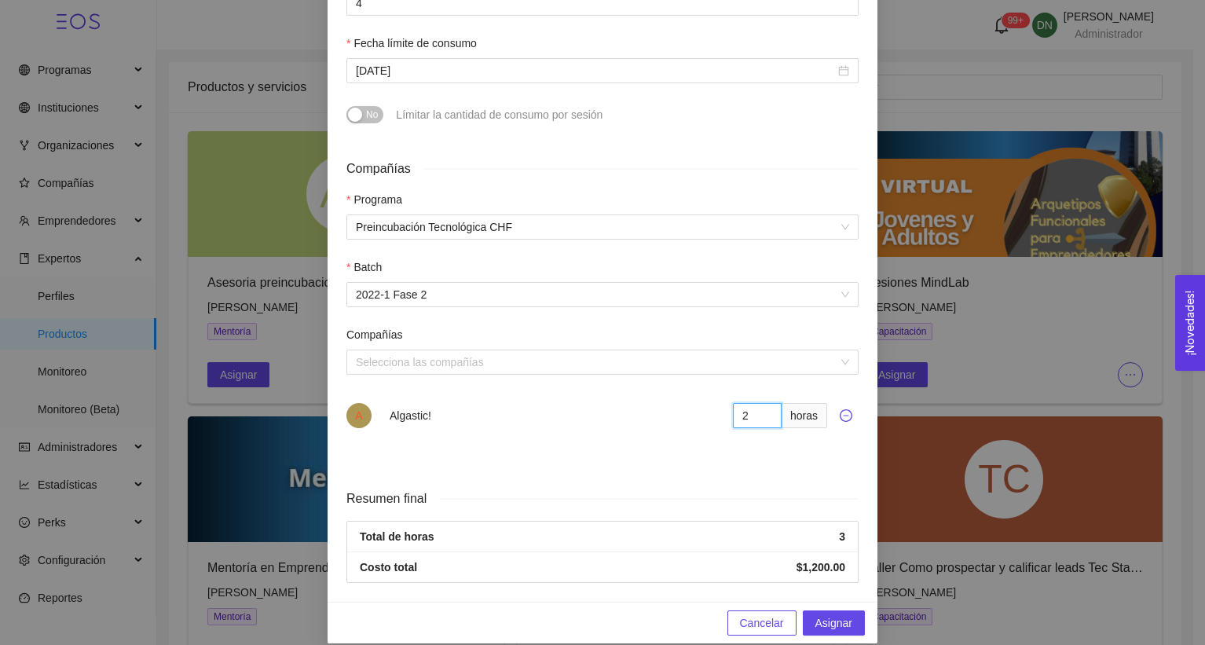
click at [759, 403] on input "2" at bounding box center [757, 415] width 49 height 25
click at [759, 403] on input "1" at bounding box center [757, 415] width 49 height 25
click at [759, 403] on input "2" at bounding box center [757, 415] width 49 height 25
click at [759, 403] on input "3" at bounding box center [757, 415] width 49 height 25
type input "4"
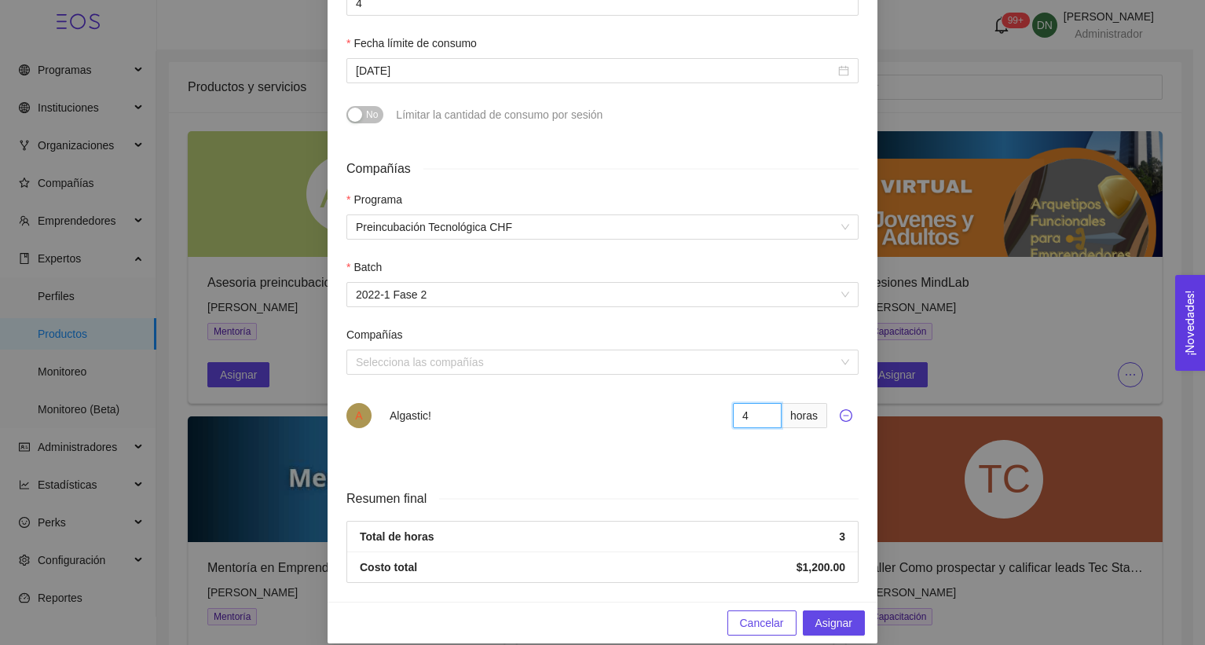
click at [759, 403] on input "4" at bounding box center [757, 415] width 49 height 25
click at [835, 614] on span "Asignar" at bounding box center [833, 622] width 37 height 17
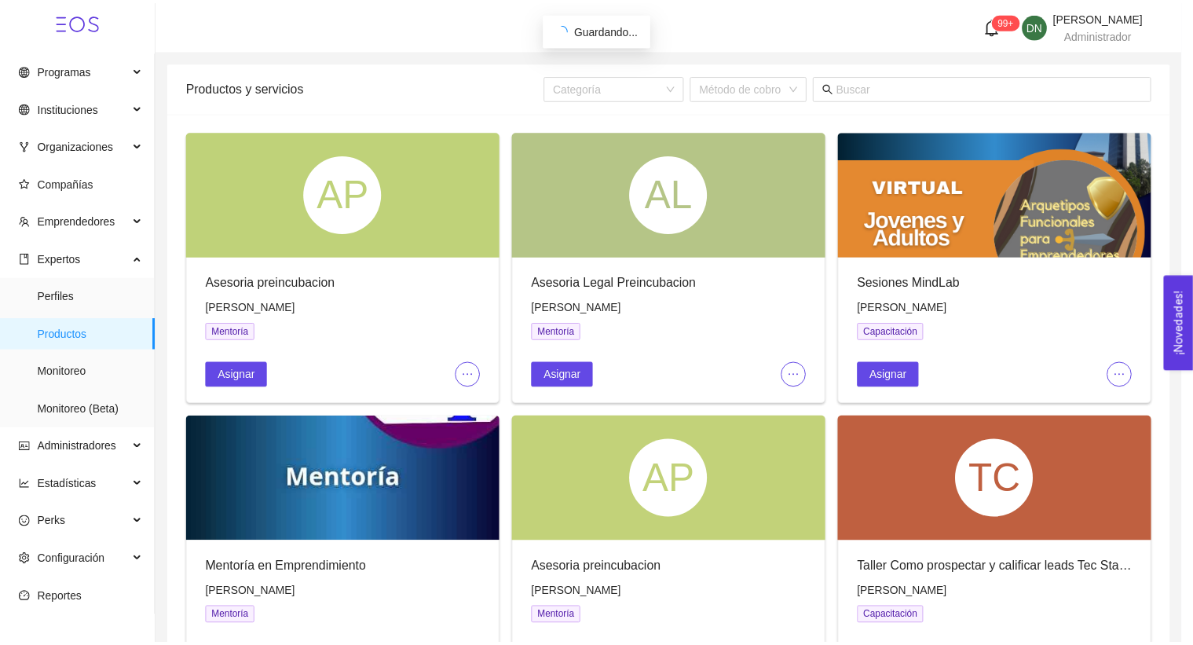
scroll to position [415, 0]
